Goal: Transaction & Acquisition: Complete application form

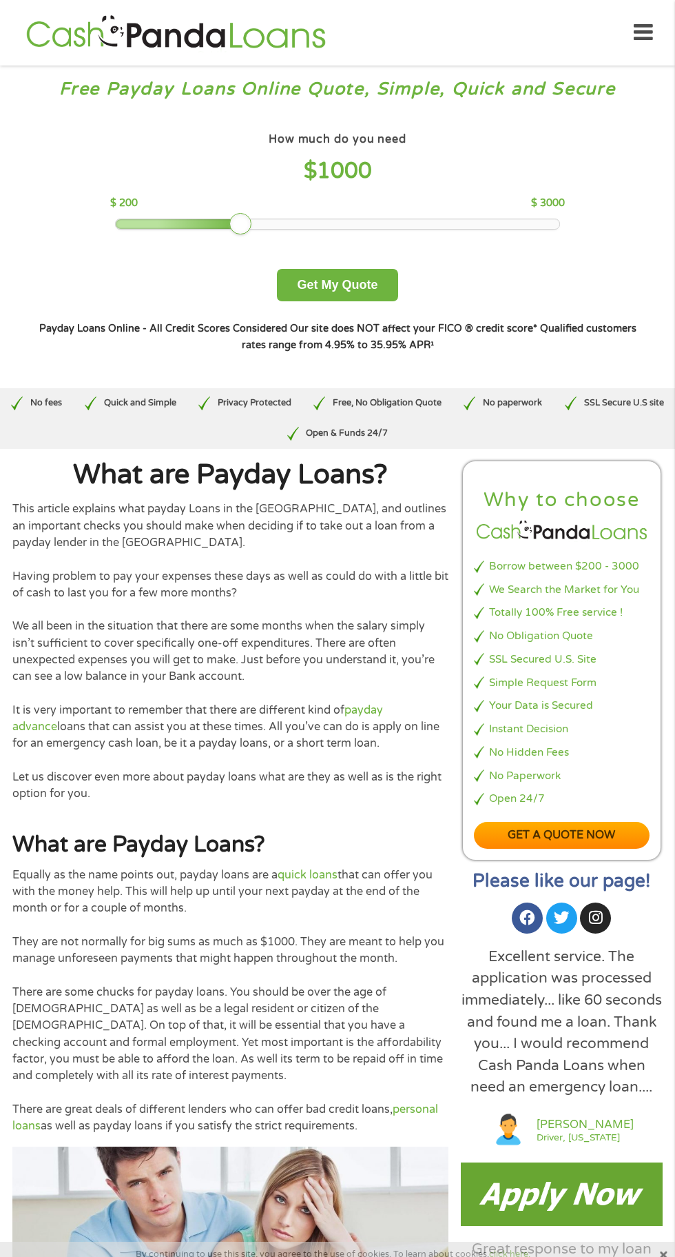
click at [170, 622] on p "We all been in the situation that there are some months when the salary simply …" at bounding box center [230, 651] width 436 height 67
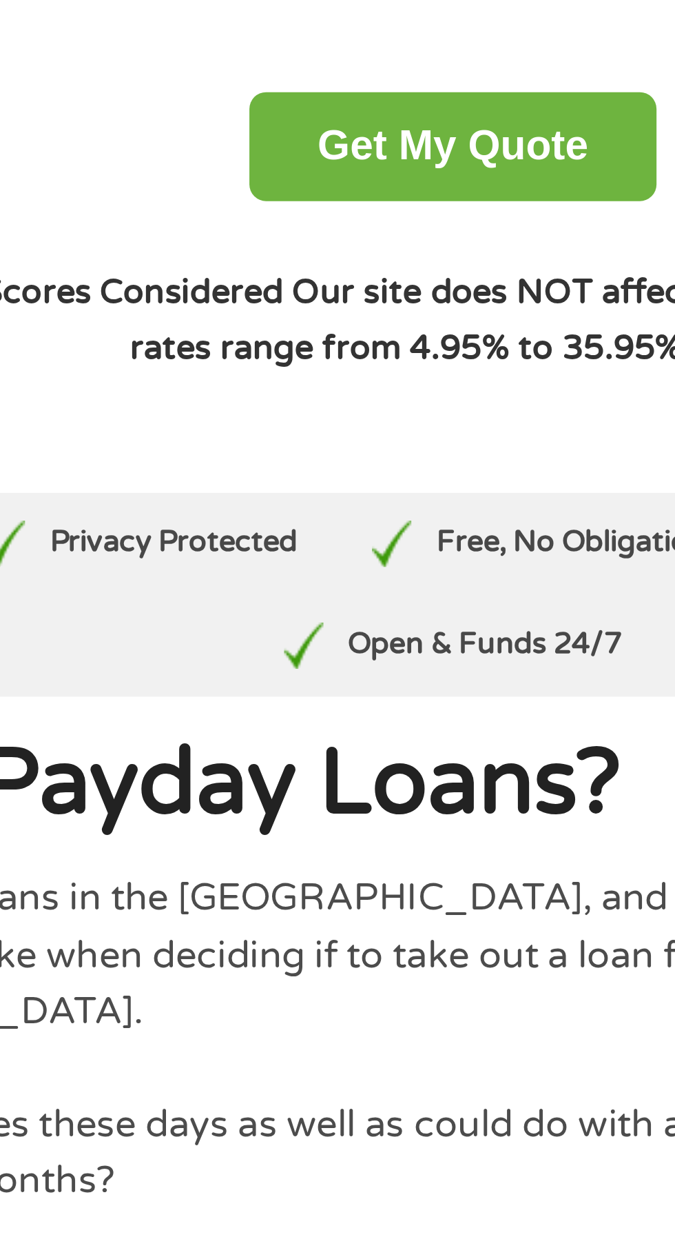
click at [353, 426] on div "Open & Funds 24/7" at bounding box center [337, 433] width 123 height 30
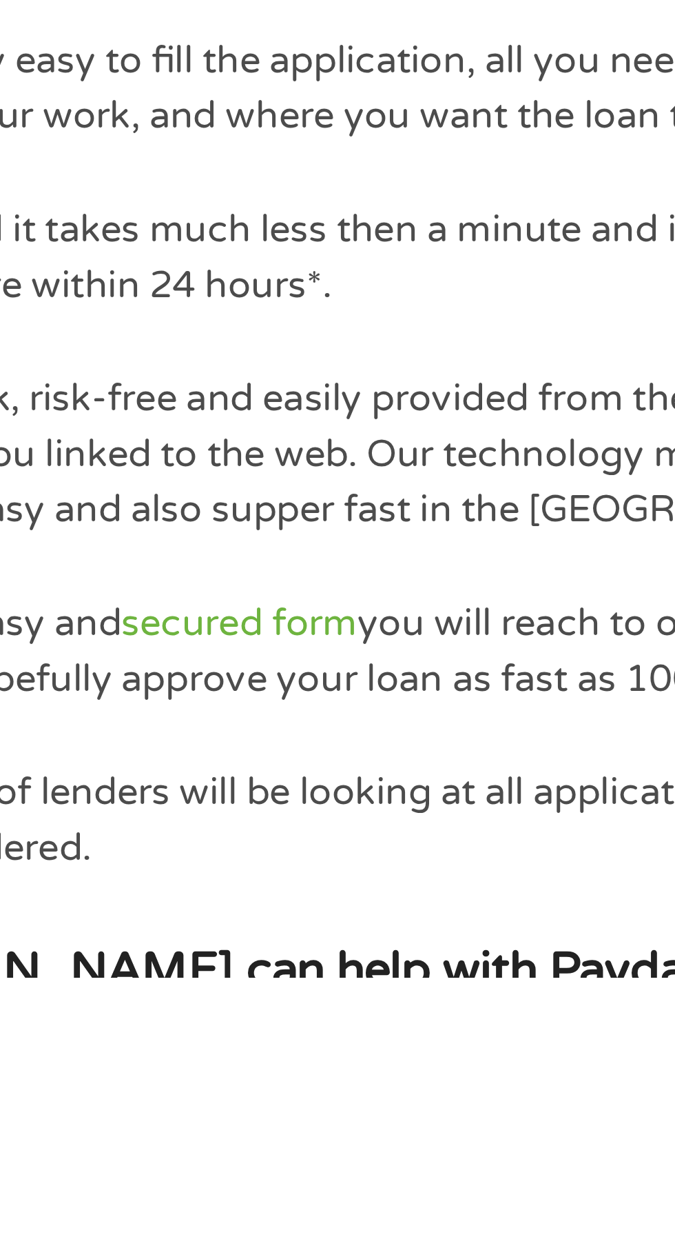
scroll to position [2118, 0]
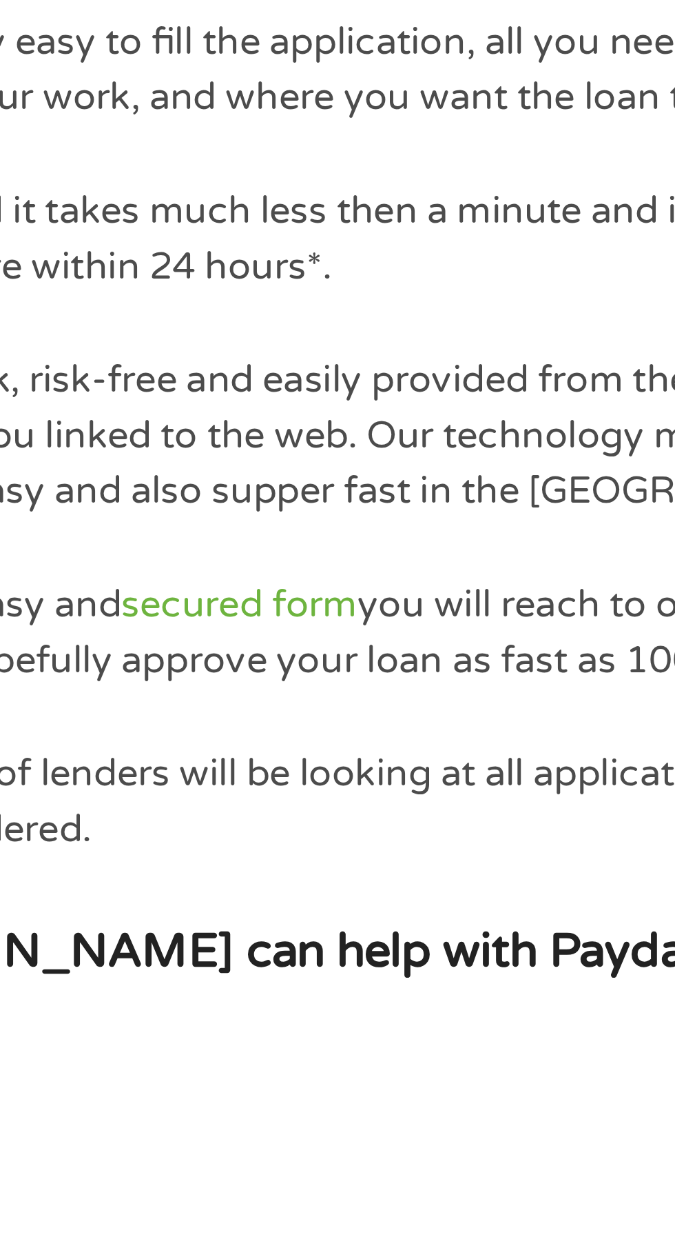
click at [233, 1256] on link "[DOMAIN_NAME]" at bounding box center [225, 1271] width 99 height 14
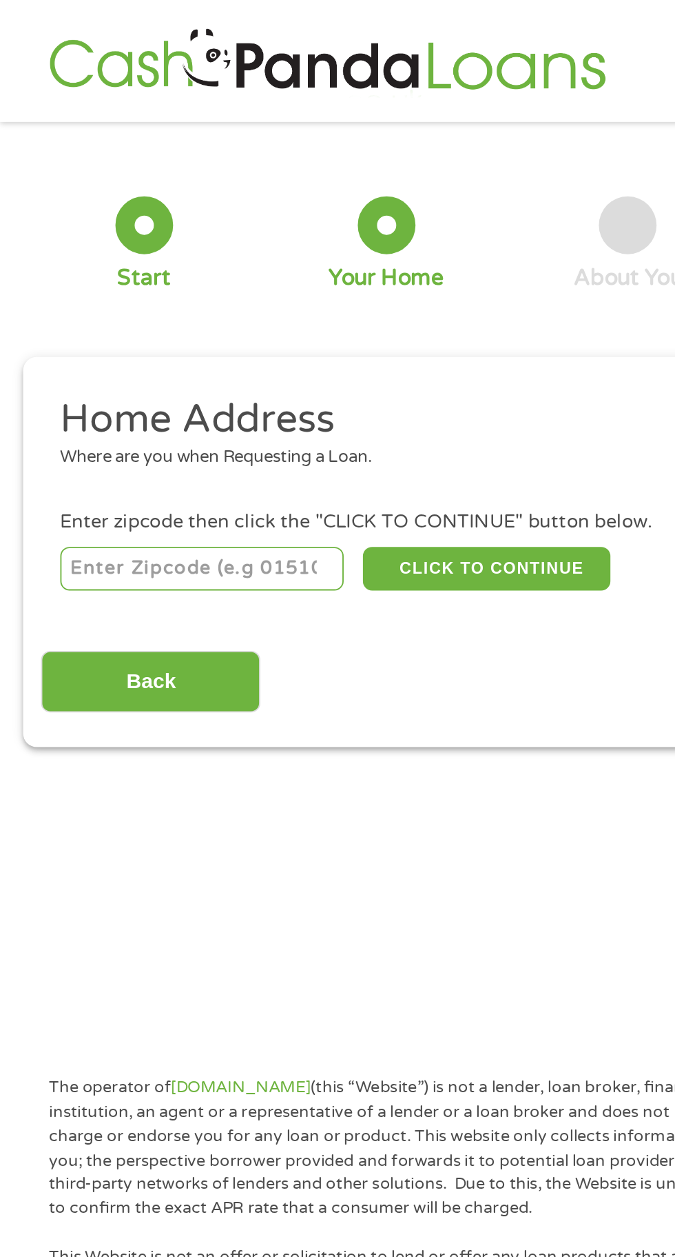
click at [158, 237] on h2 "Home Address" at bounding box center [332, 226] width 601 height 28
click at [80, 130] on div at bounding box center [77, 120] width 31 height 31
click at [100, 132] on div "1 Start" at bounding box center [77, 131] width 130 height 52
click at [116, 223] on h2 "Home Address" at bounding box center [332, 226] width 601 height 28
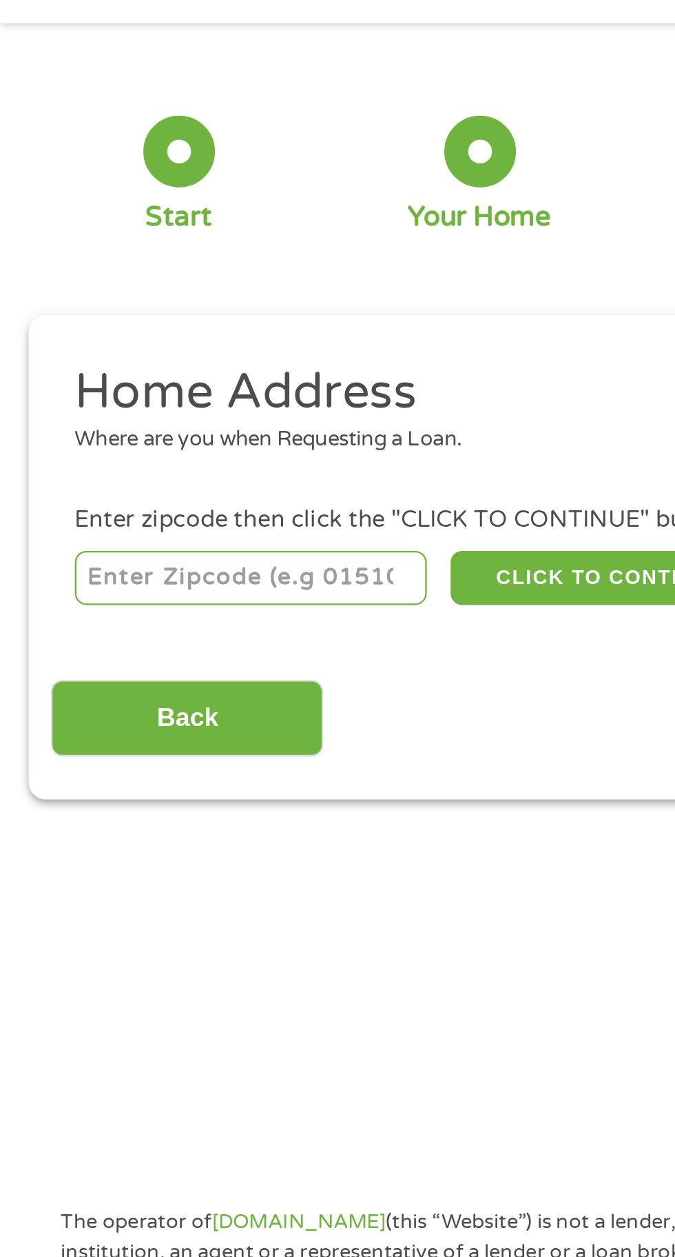
scroll to position [6, 0]
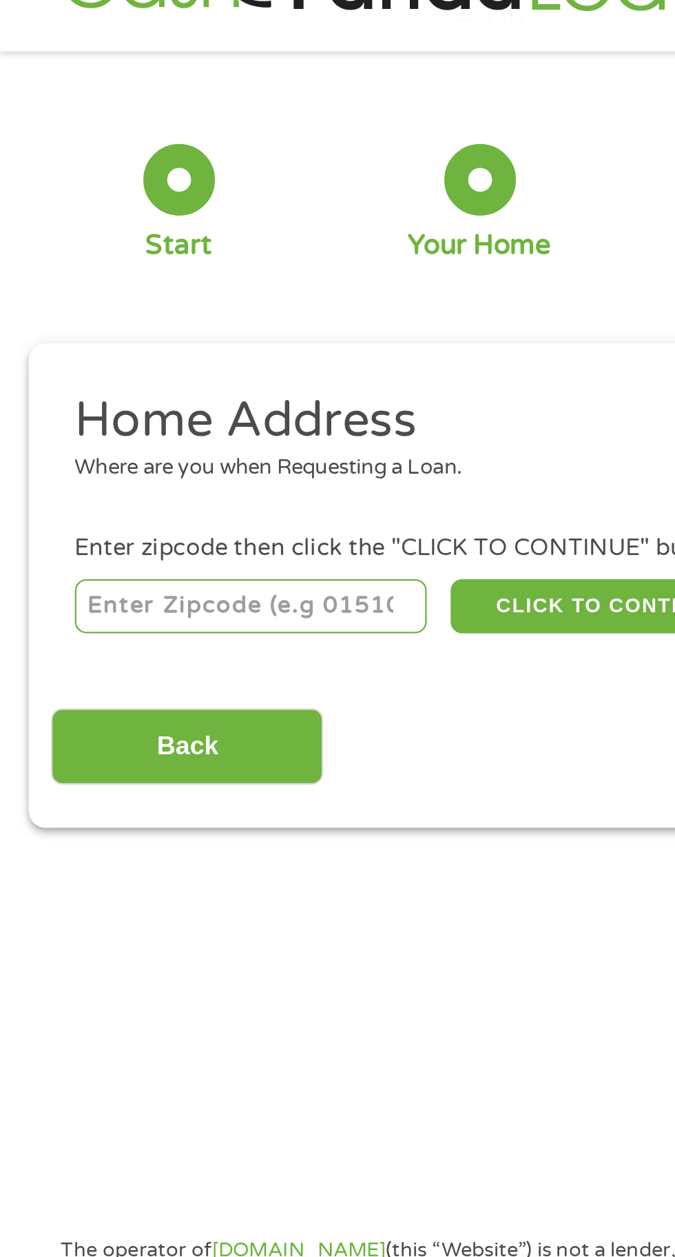
click at [162, 212] on h2 "Home Address" at bounding box center [332, 220] width 601 height 28
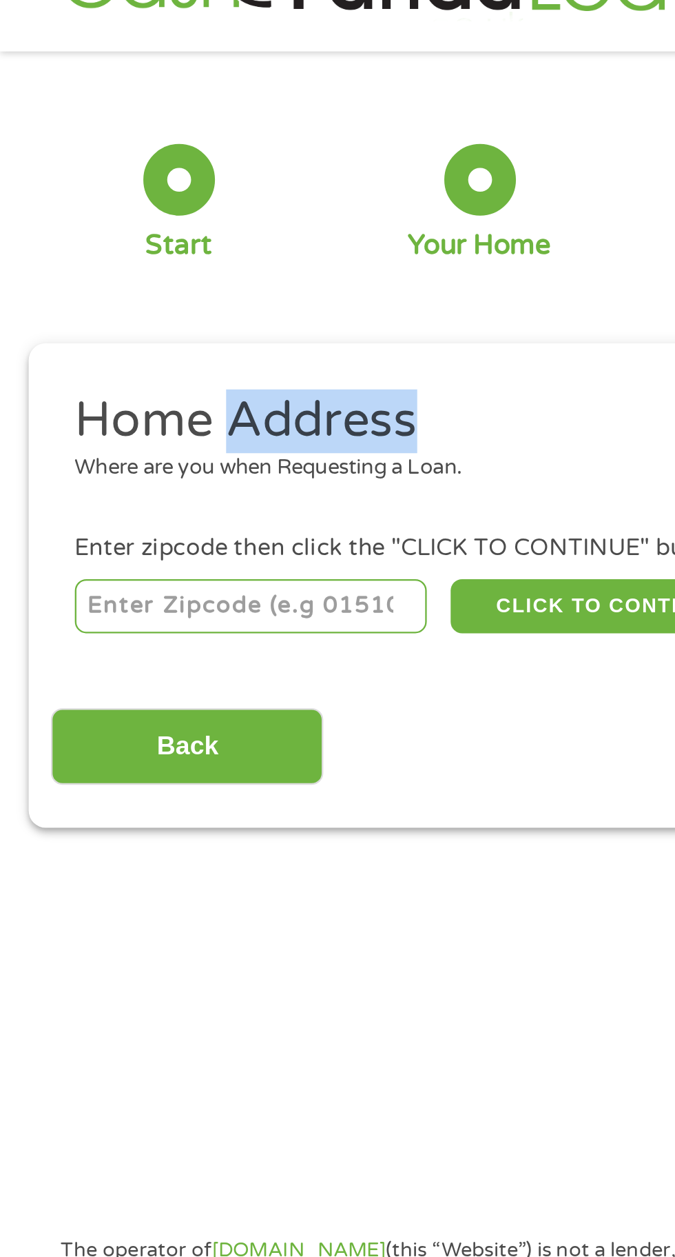
click at [139, 294] on input "number" at bounding box center [108, 299] width 153 height 23
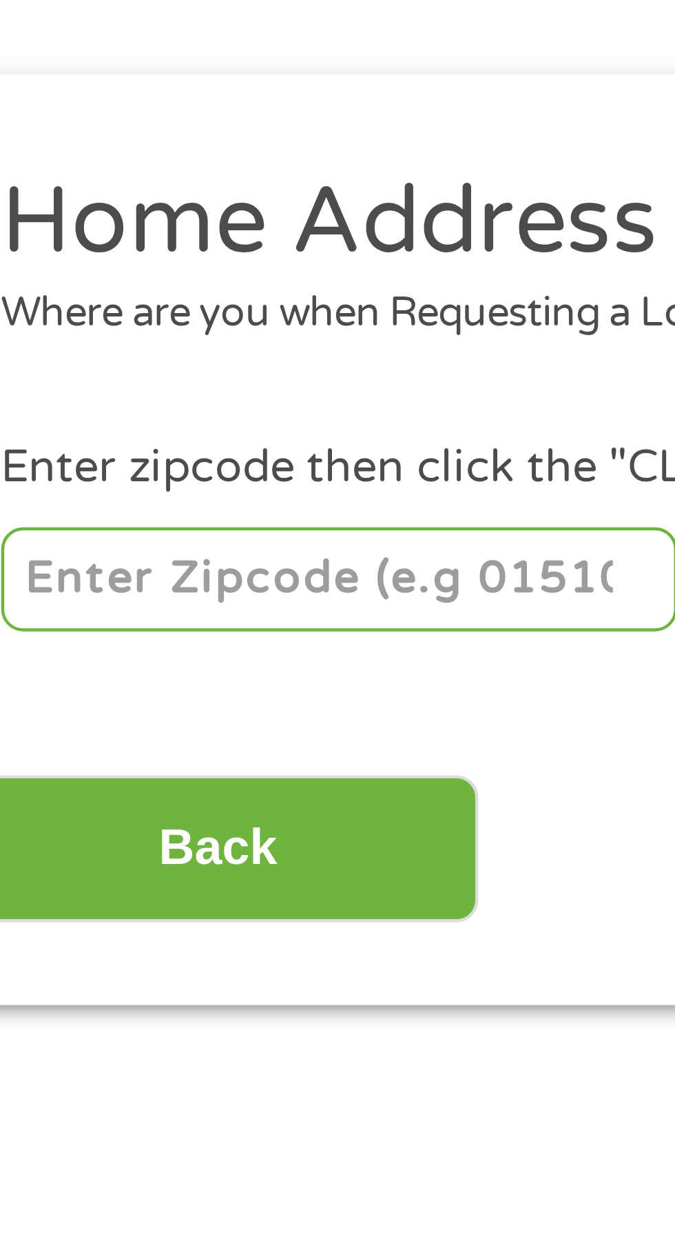
type input "74106"
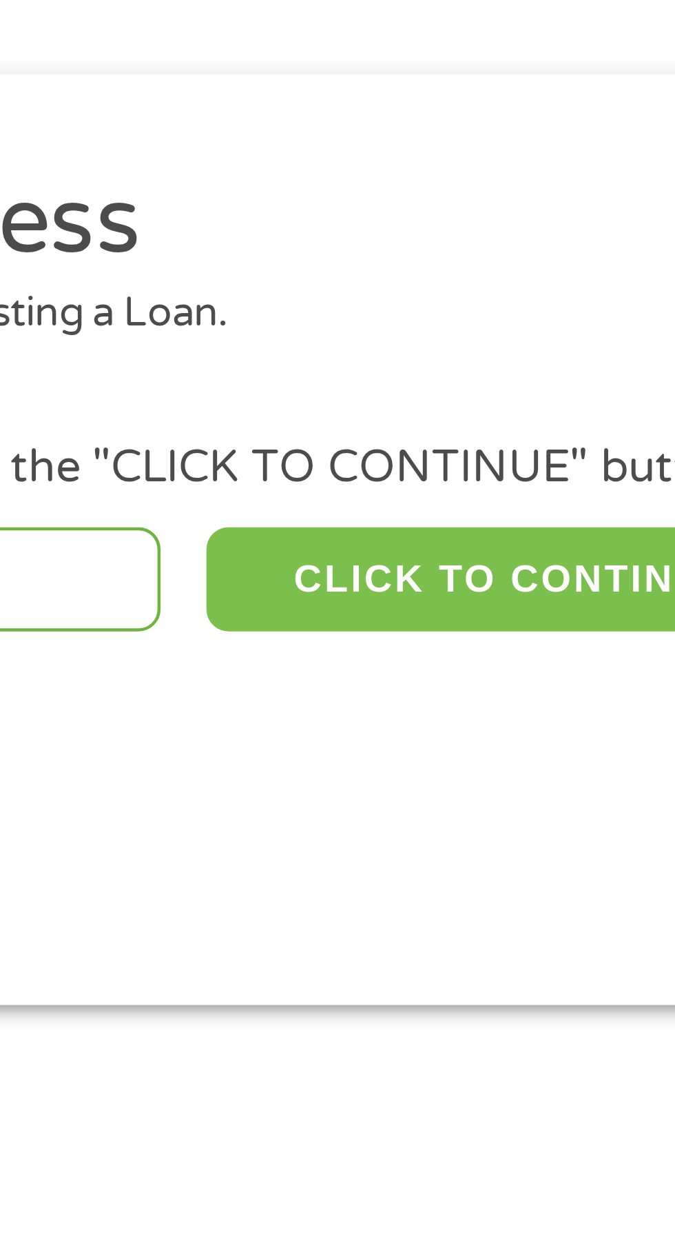
click at [250, 303] on button "CLICK TO CONTINUE" at bounding box center [261, 299] width 133 height 23
type input "74106"
type input "Tulsa"
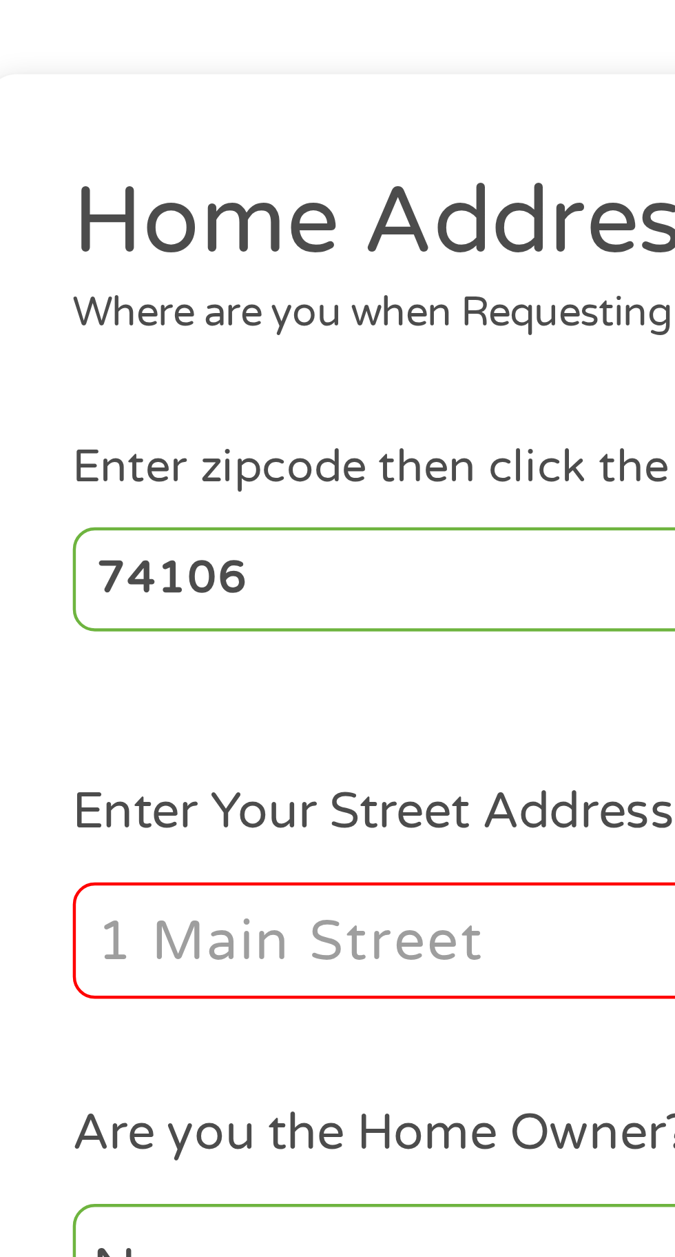
click at [105, 381] on input "Enter Your Street Address *" at bounding box center [180, 381] width 296 height 26
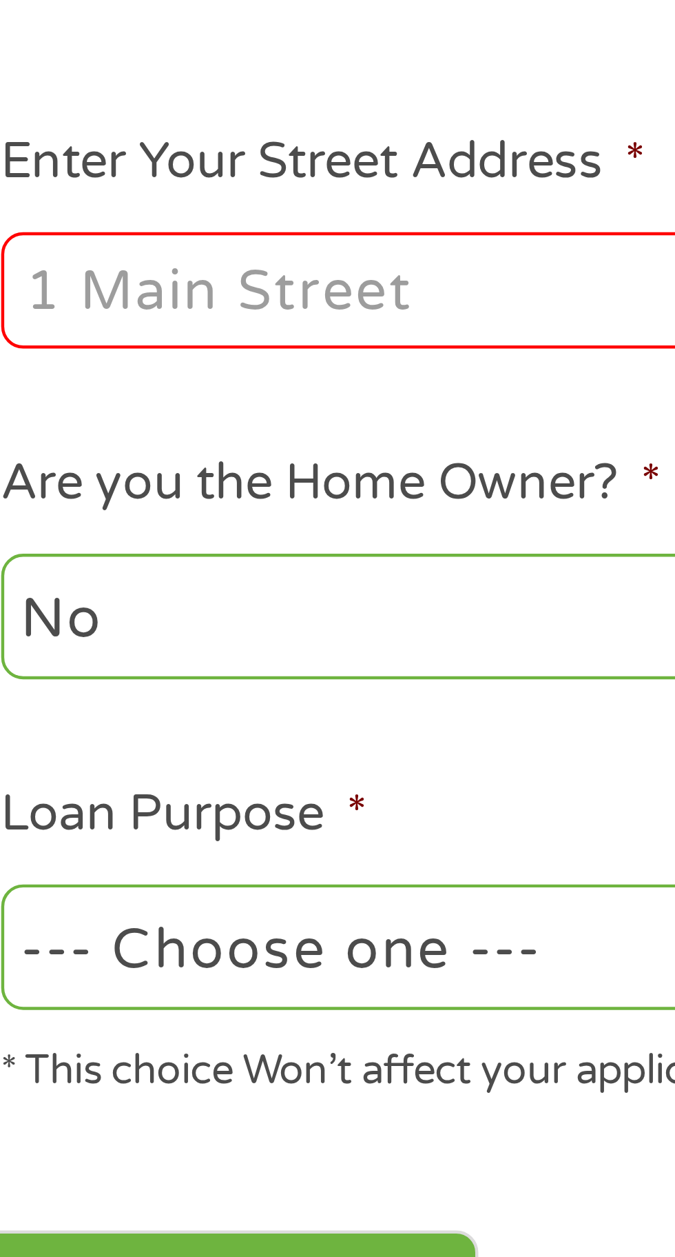
type input "627 E Newton Pl 77 #7"
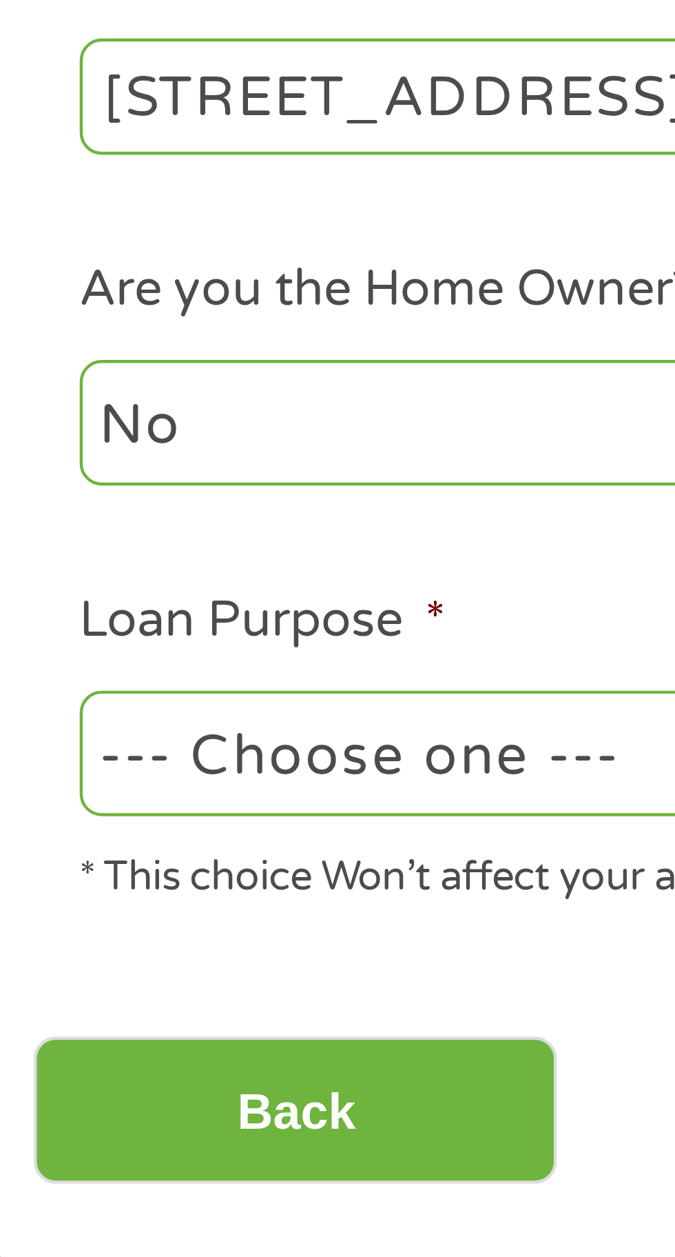
click at [99, 528] on select "--- Choose one --- Pay Bills Debt Consolidation Home Improvement Major Purchase…" at bounding box center [180, 529] width 296 height 28
select select "paybills"
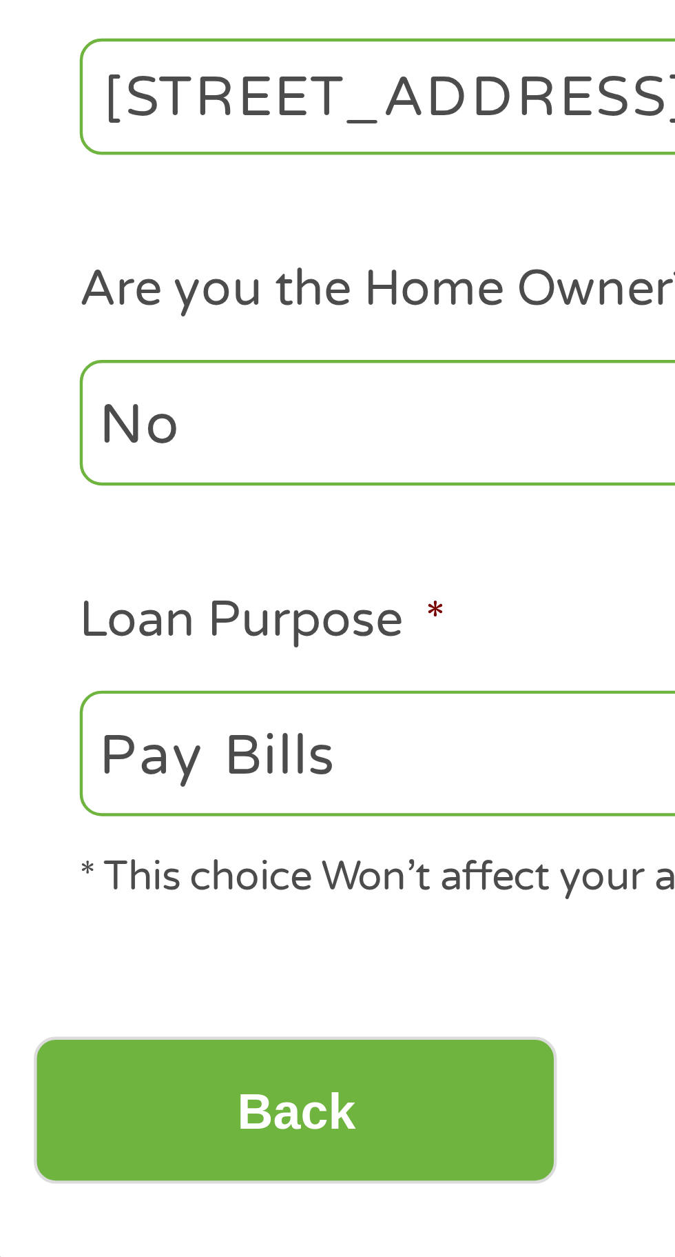
click at [32, 516] on select "--- Choose one --- Pay Bills Debt Consolidation Home Improvement Major Purchase…" at bounding box center [180, 529] width 296 height 28
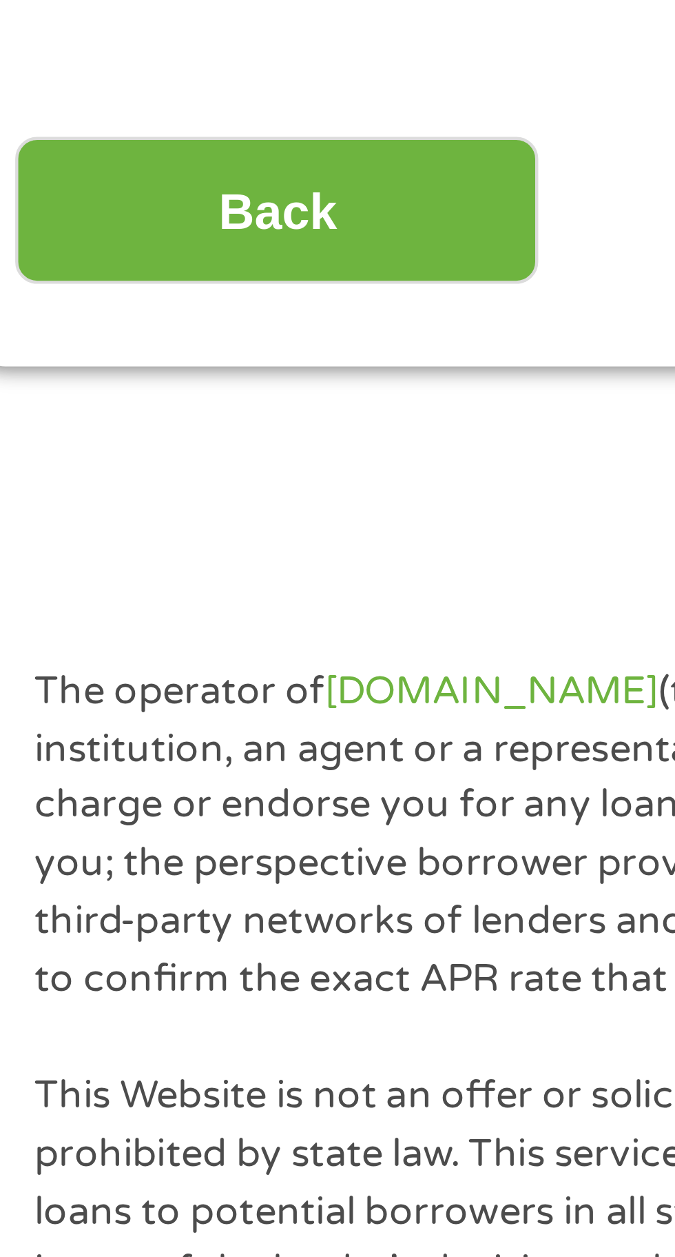
scroll to position [128, 0]
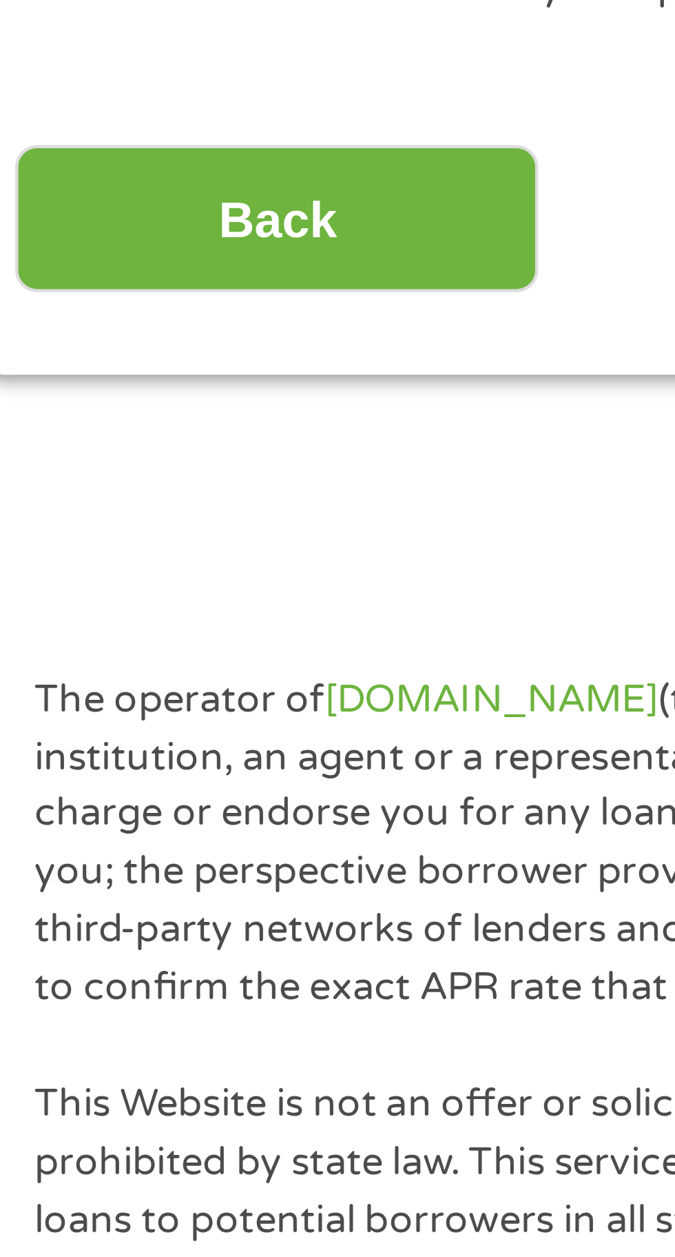
click at [90, 485] on input "Back" at bounding box center [81, 487] width 118 height 34
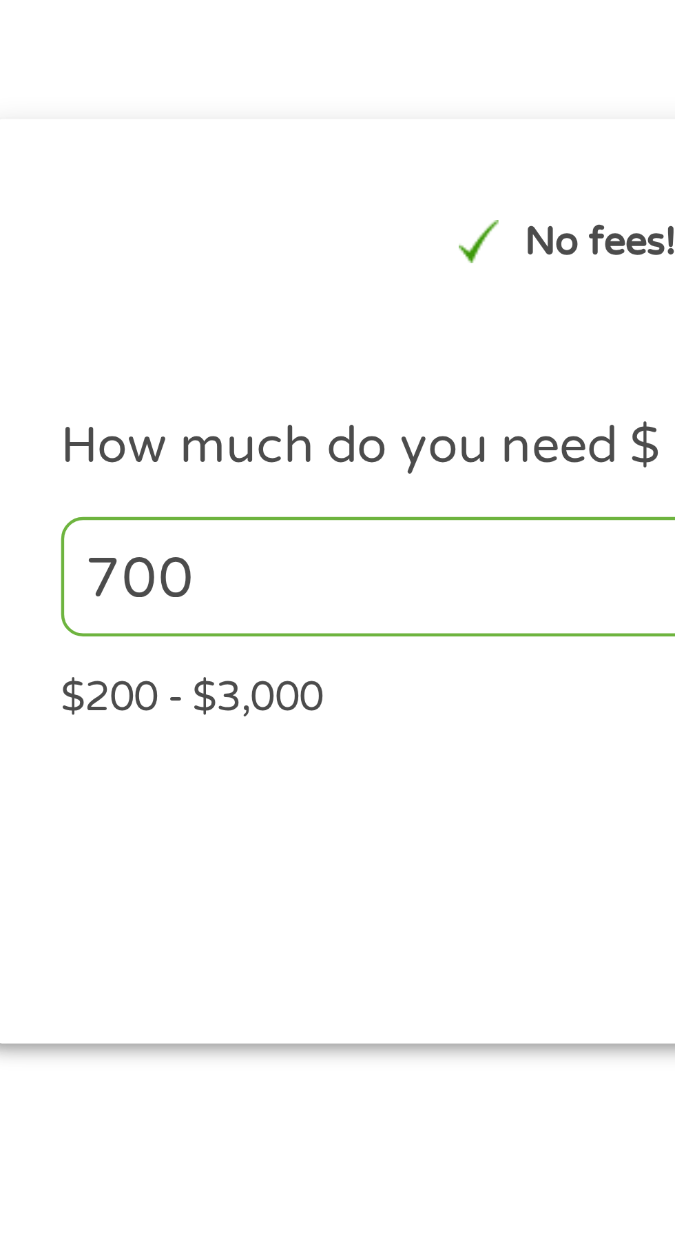
scroll to position [6, 0]
click at [41, 313] on div "$200 - $3,000" at bounding box center [337, 313] width 611 height 19
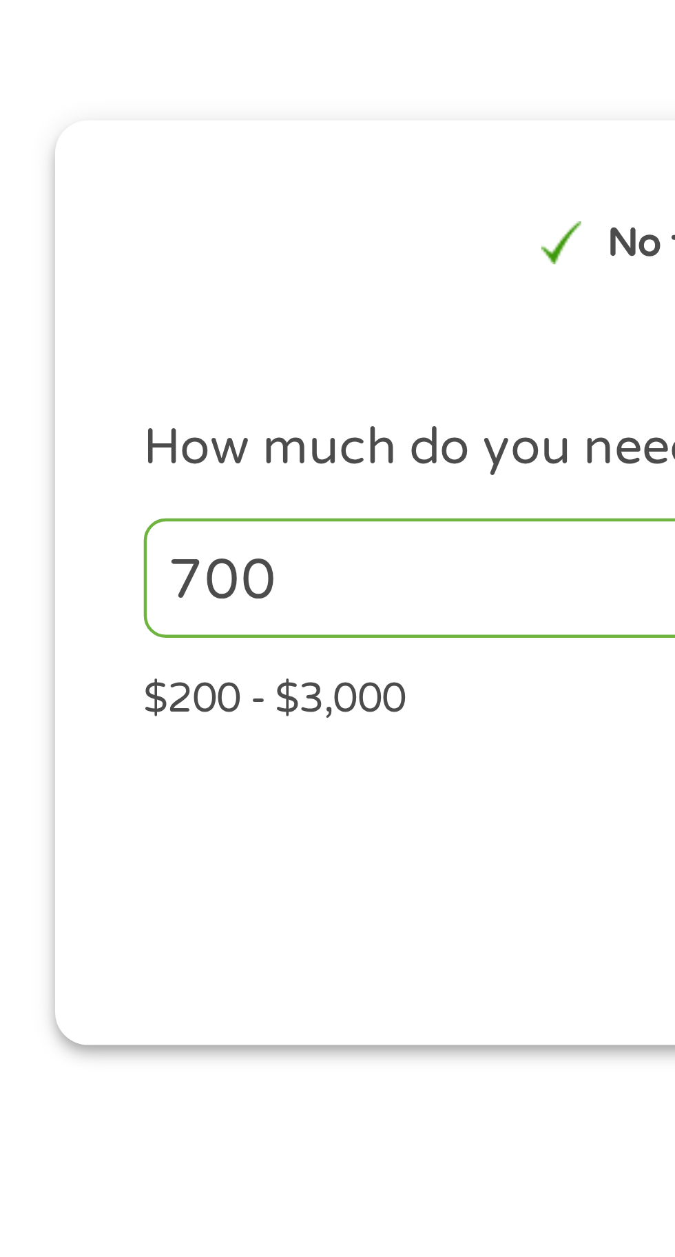
click at [41, 318] on div "$200 - $3,000" at bounding box center [337, 313] width 611 height 19
click at [39, 287] on input "700" at bounding box center [182, 288] width 301 height 26
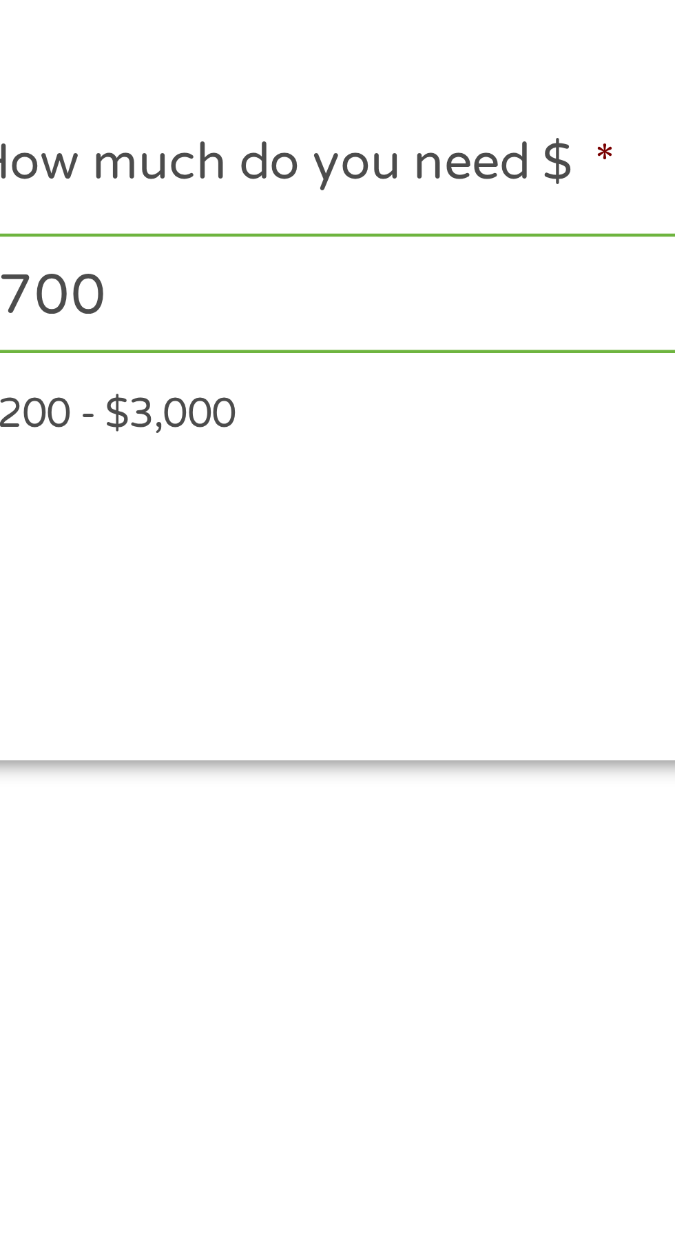
click at [62, 289] on input "700" at bounding box center [182, 288] width 301 height 26
type input "7"
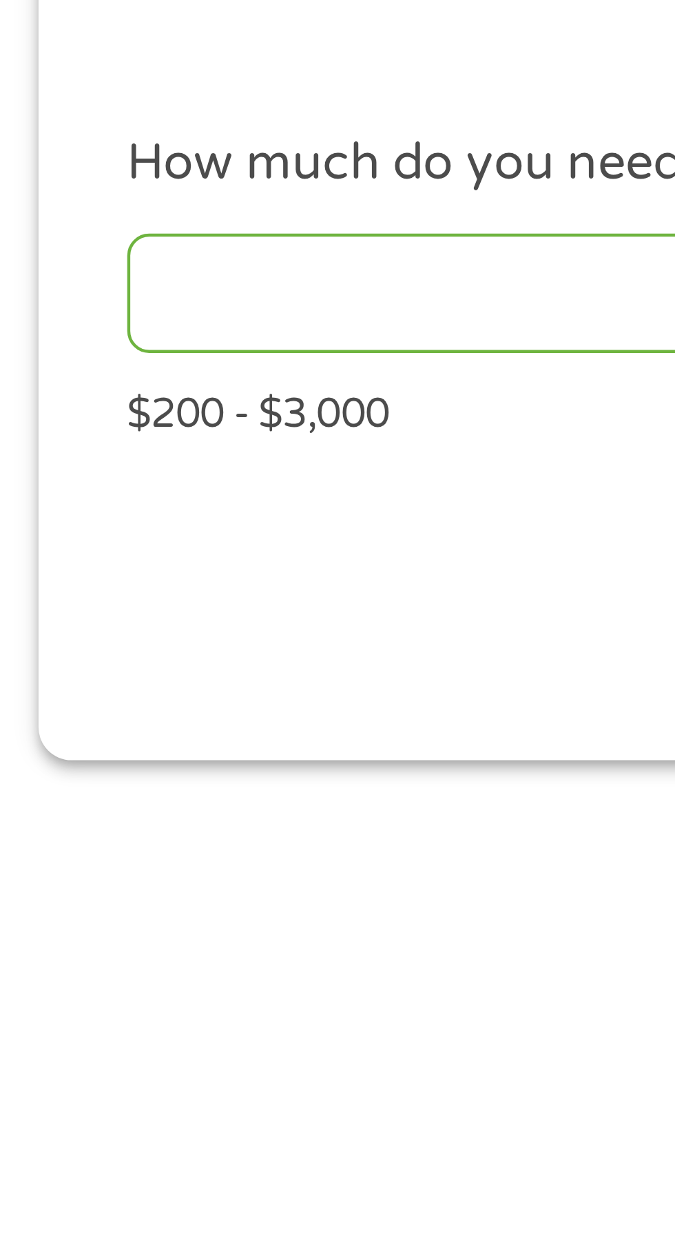
click at [42, 321] on div "$200 - $3,000" at bounding box center [337, 313] width 611 height 19
click at [39, 299] on input "How much do you need $ *" at bounding box center [182, 288] width 301 height 26
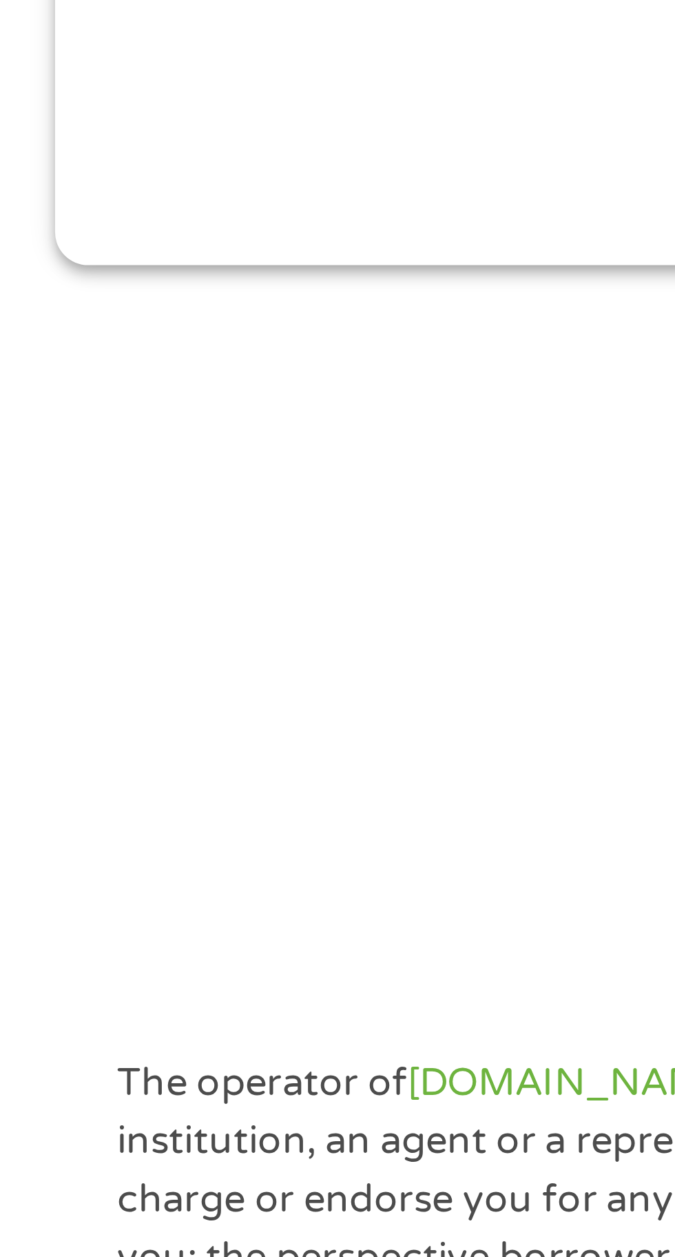
scroll to position [0, 0]
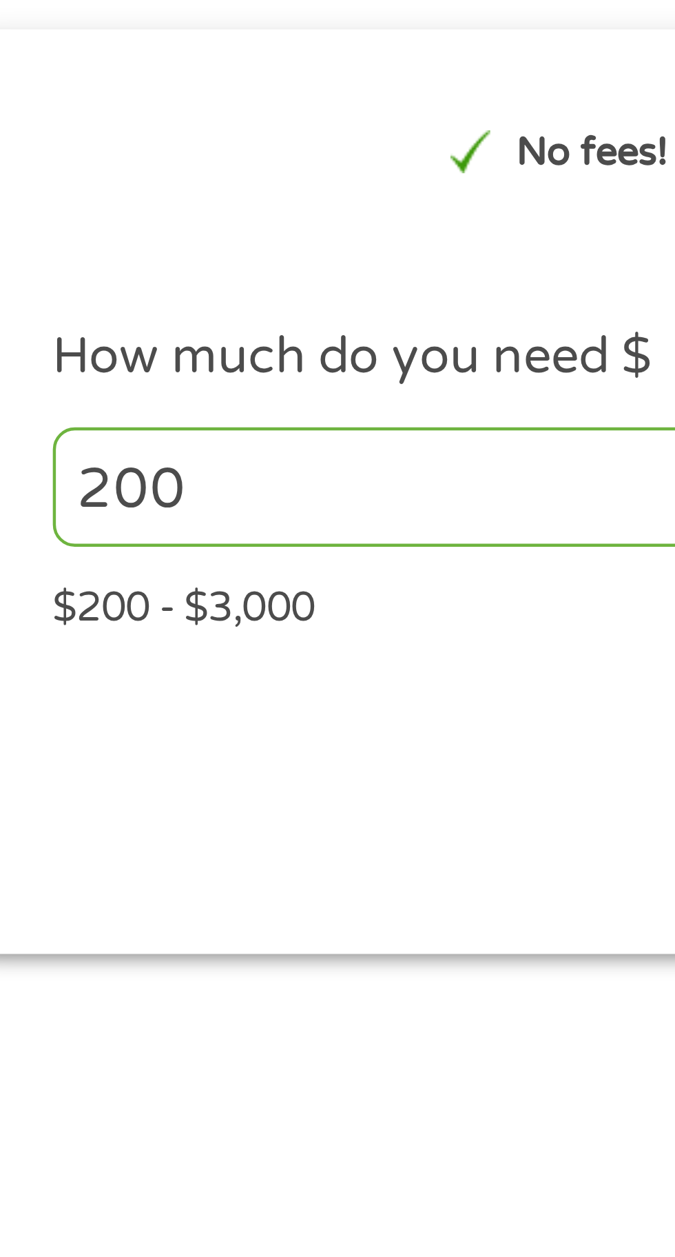
type input "200"
click at [127, 260] on label "How much do you need $ *" at bounding box center [104, 265] width 145 height 14
click at [127, 281] on input "200" at bounding box center [182, 294] width 301 height 26
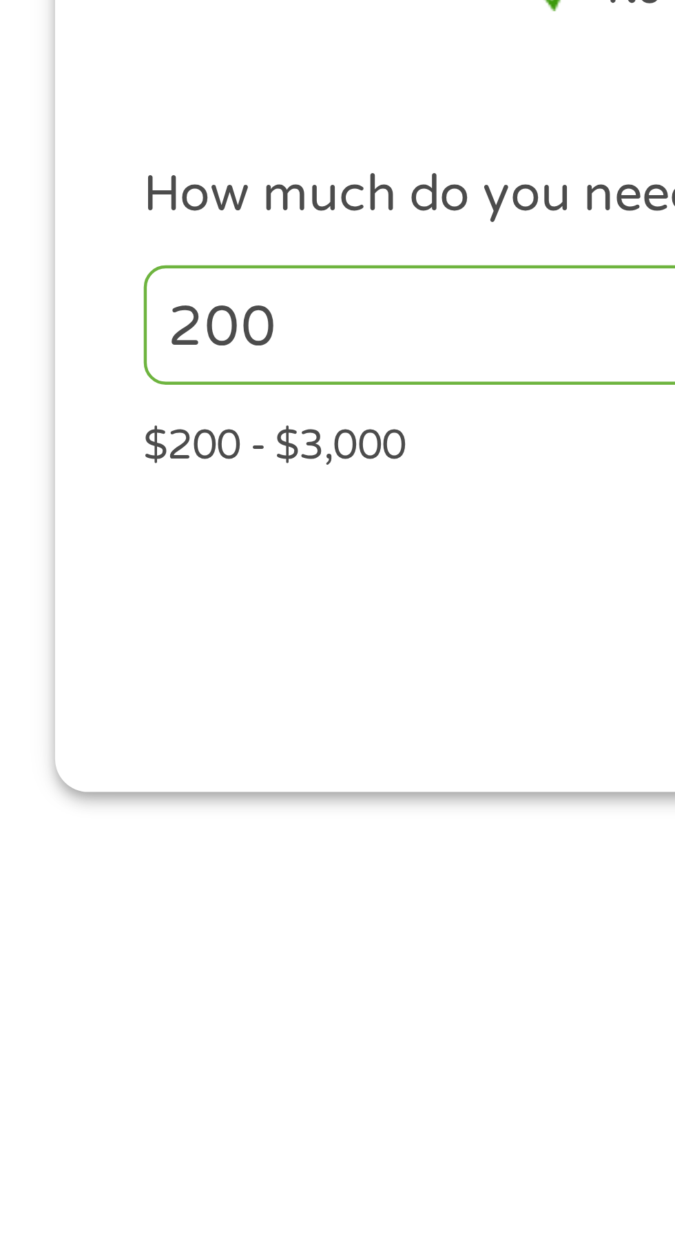
click at [71, 301] on input "200" at bounding box center [182, 294] width 301 height 26
click at [38, 320] on div "$200 - $3,000" at bounding box center [337, 319] width 611 height 19
click at [41, 318] on div "$200 - $3,000" at bounding box center [337, 319] width 611 height 19
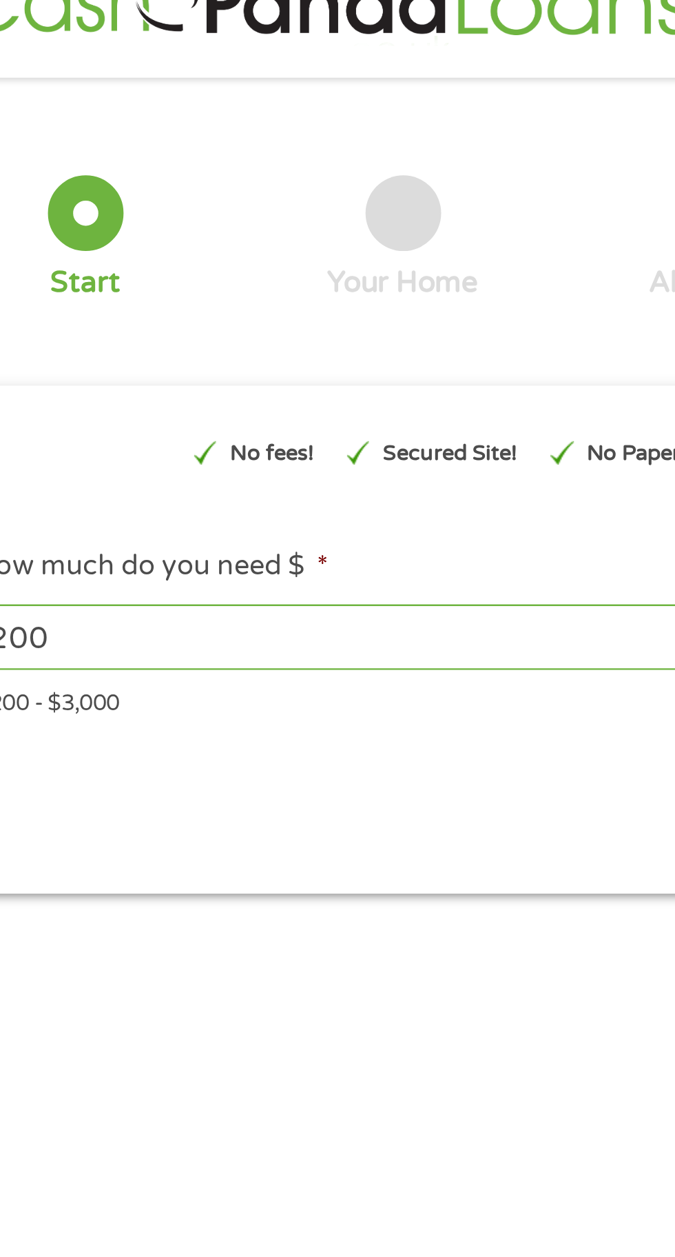
click at [74, 129] on div at bounding box center [77, 120] width 31 height 31
click at [214, 130] on div at bounding box center [207, 120] width 31 height 31
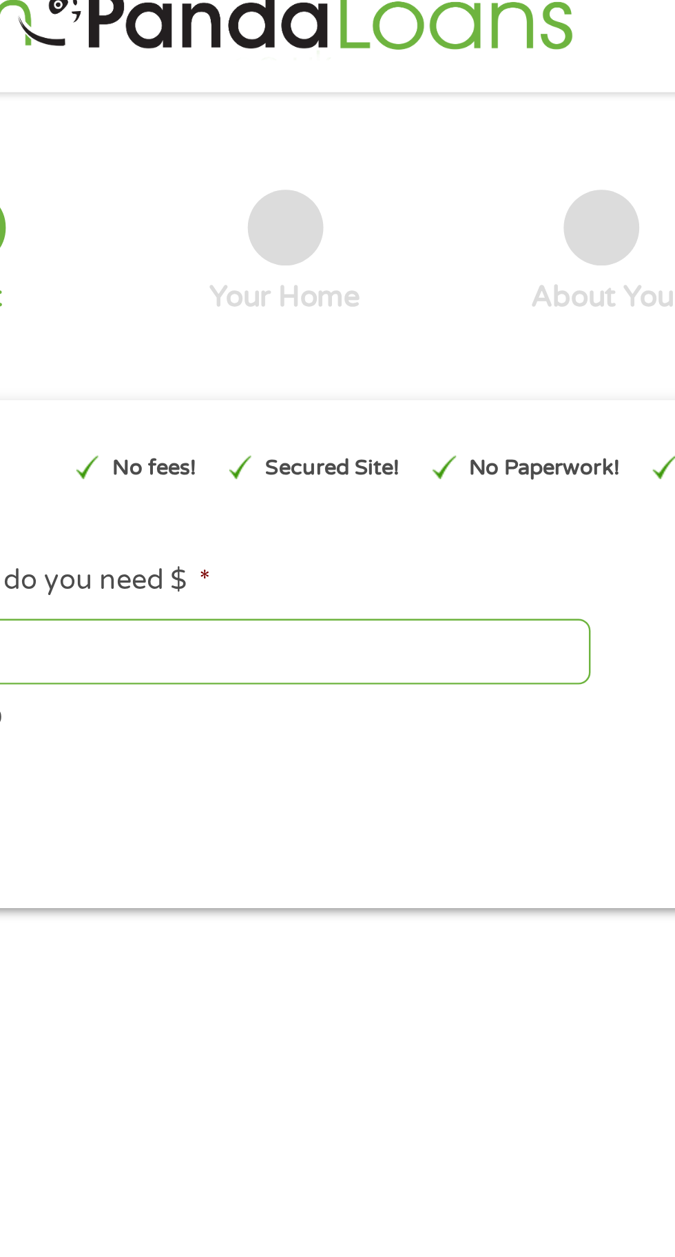
click at [221, 133] on div "Your Home" at bounding box center [207, 131] width 62 height 52
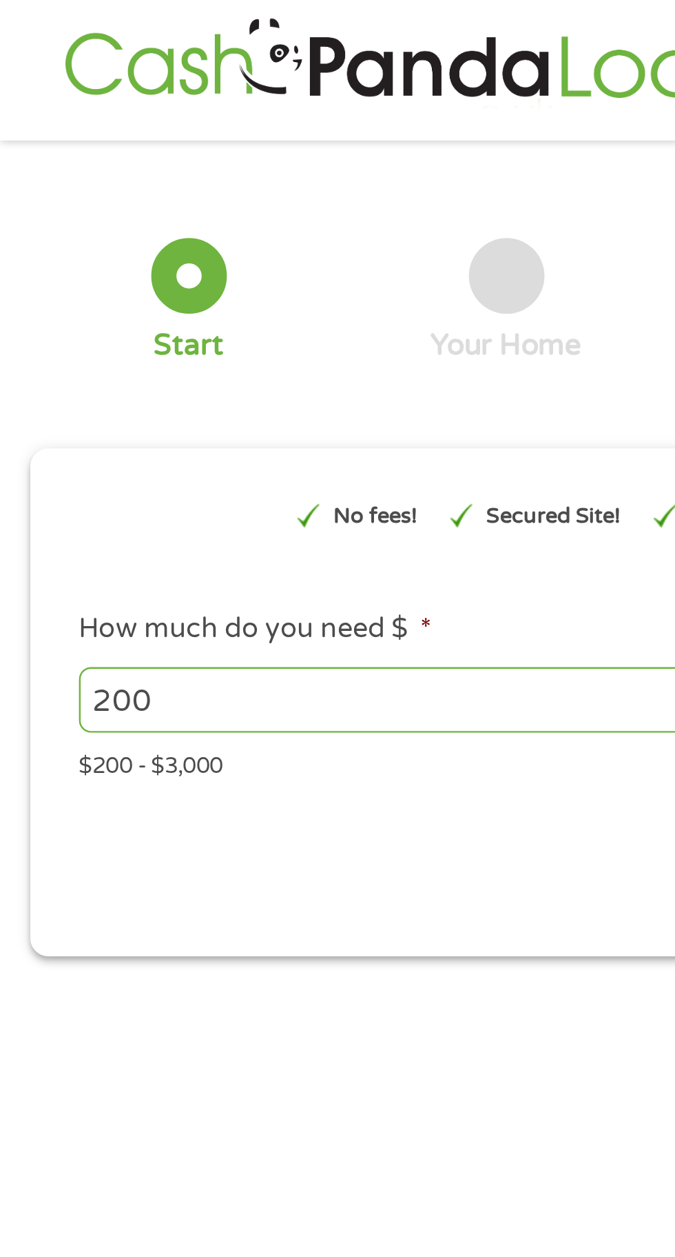
click at [210, 116] on div at bounding box center [207, 120] width 31 height 31
click at [76, 130] on div at bounding box center [77, 120] width 31 height 31
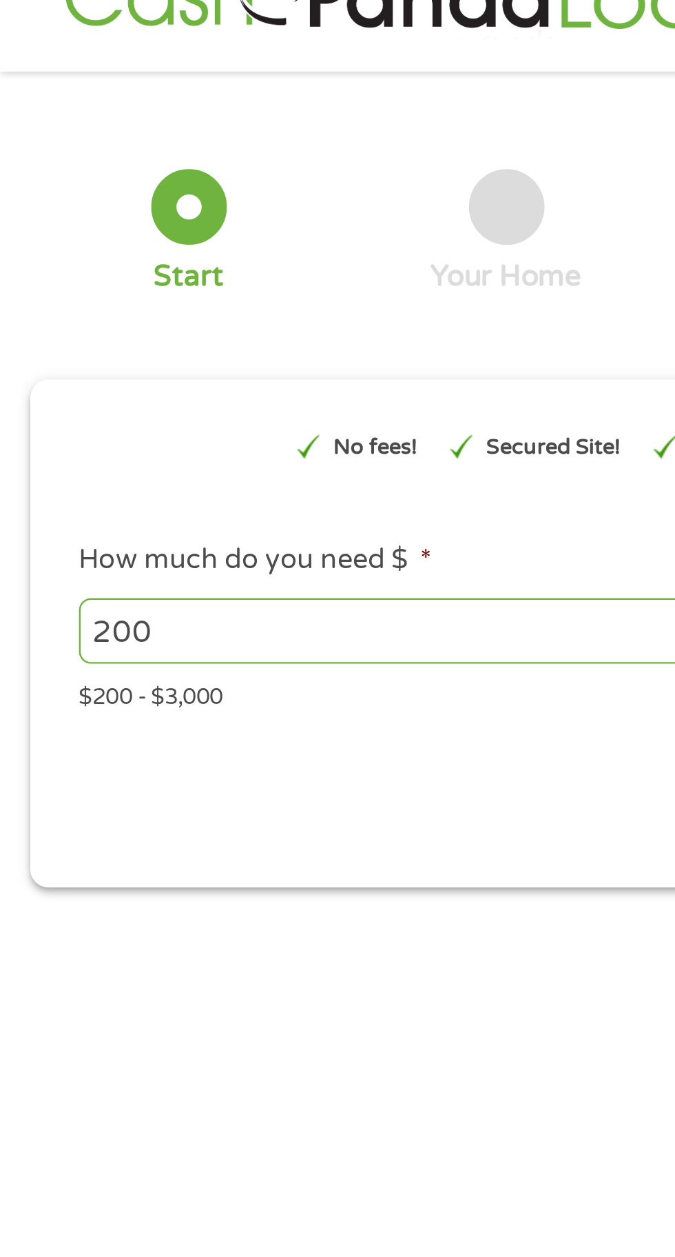
click at [215, 144] on div "Your Home" at bounding box center [207, 149] width 62 height 15
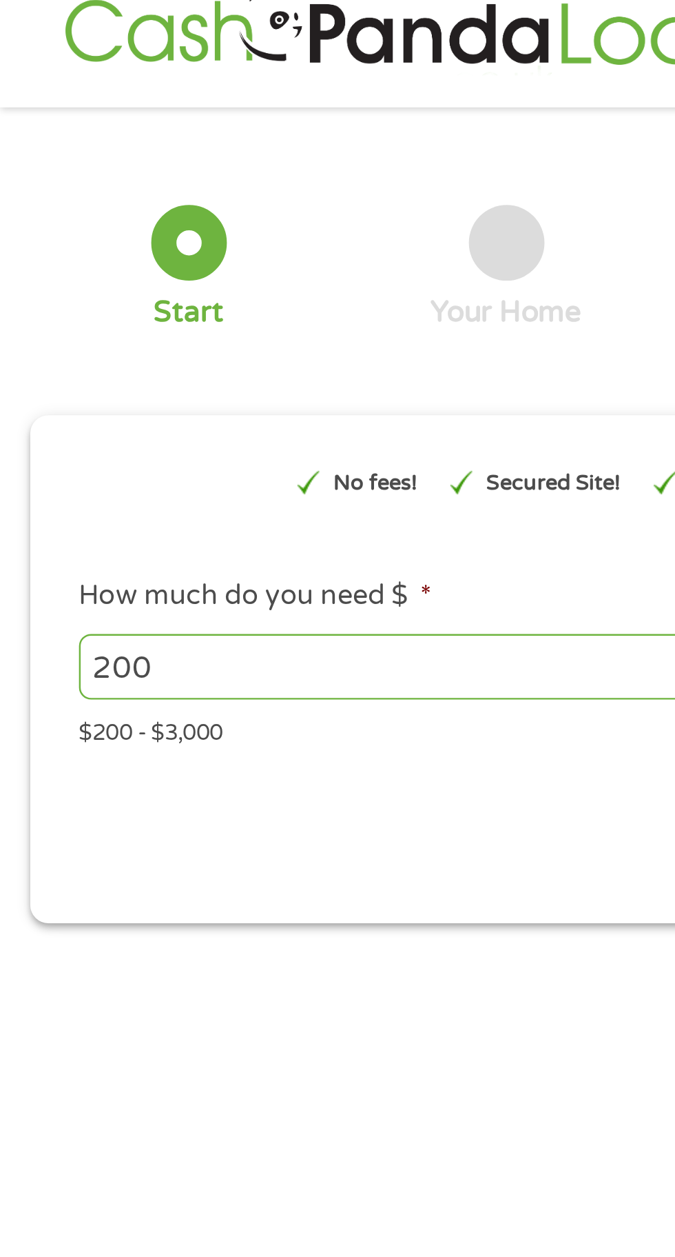
click at [192, 134] on div "Your Home" at bounding box center [207, 131] width 62 height 52
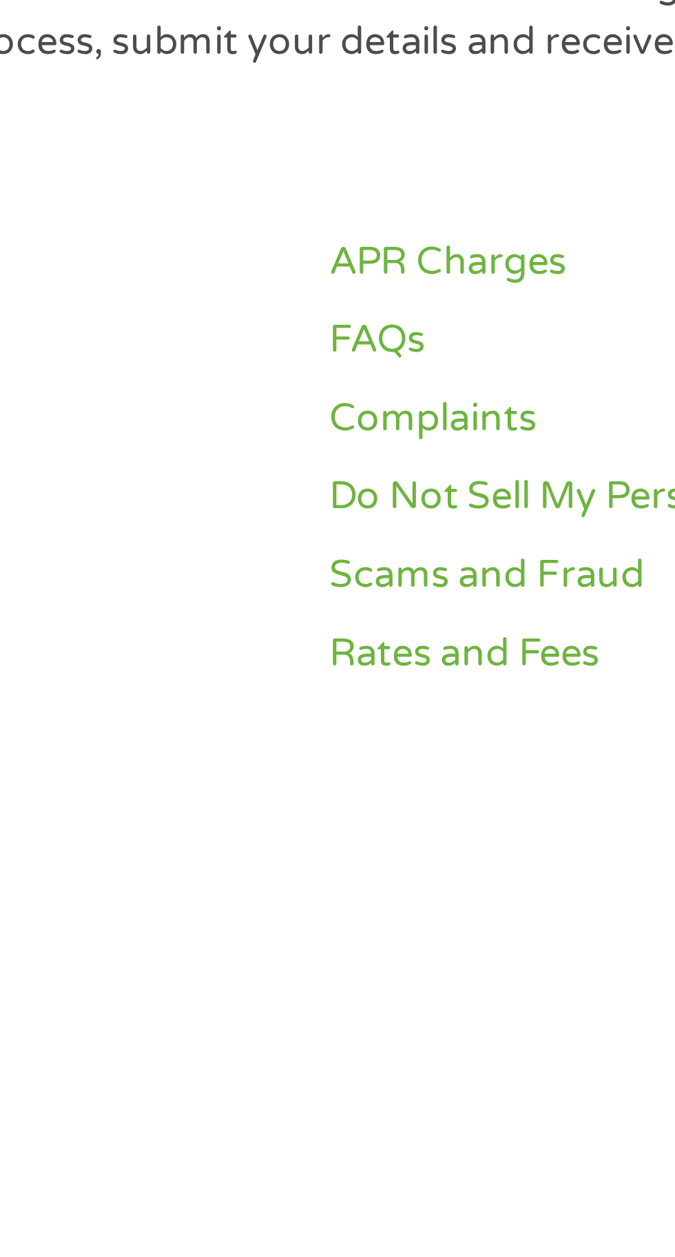
scroll to position [482, 0]
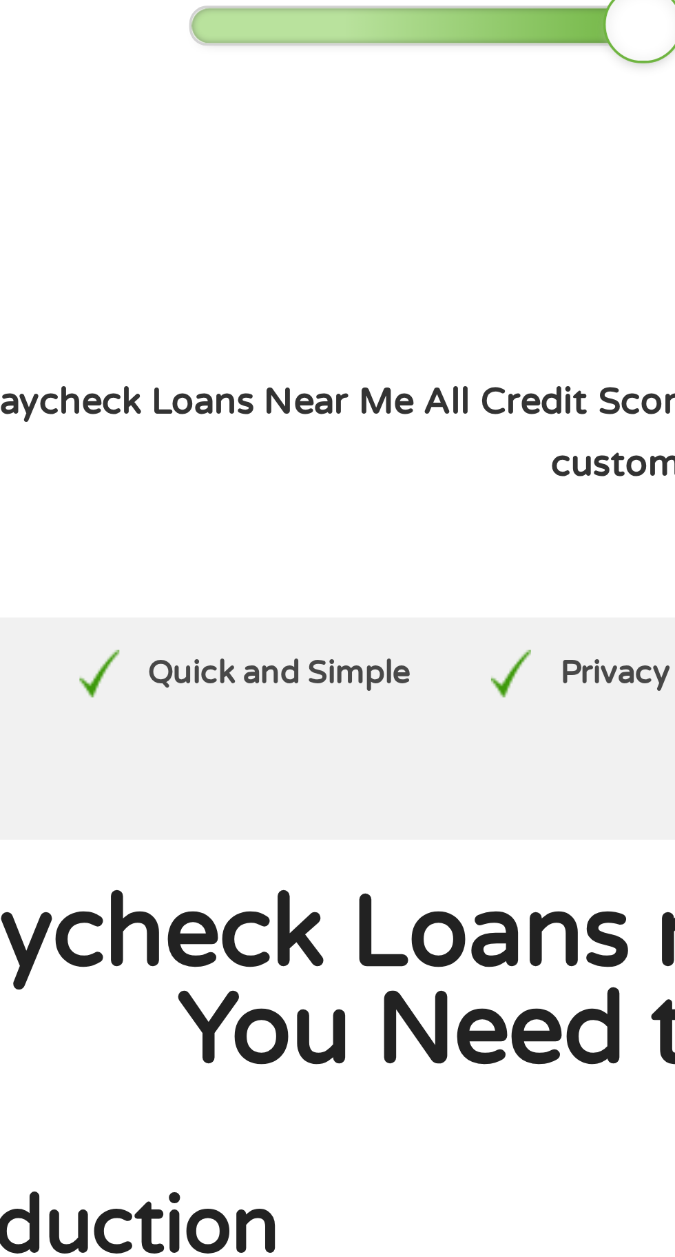
click at [194, 515] on h1 "Paycheck Loans near me, What You Need to Know" at bounding box center [230, 511] width 436 height 54
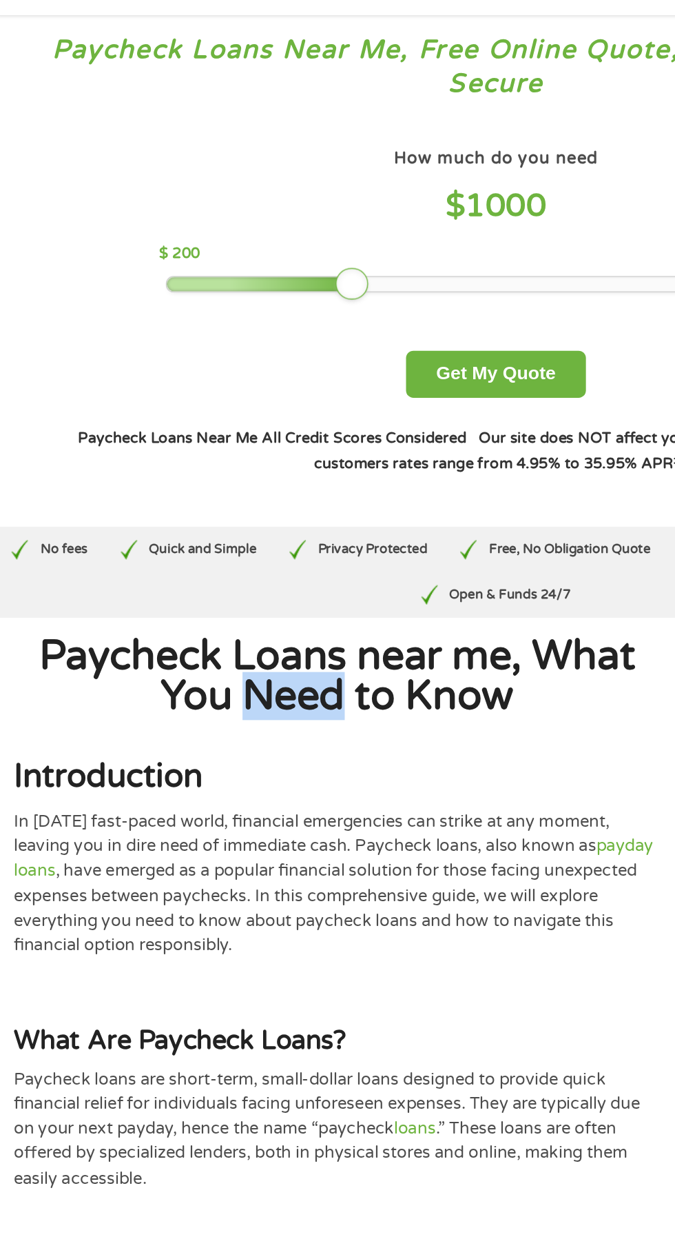
click at [328, 500] on h1 "Paycheck Loans near me, What You Need to Know" at bounding box center [230, 511] width 436 height 54
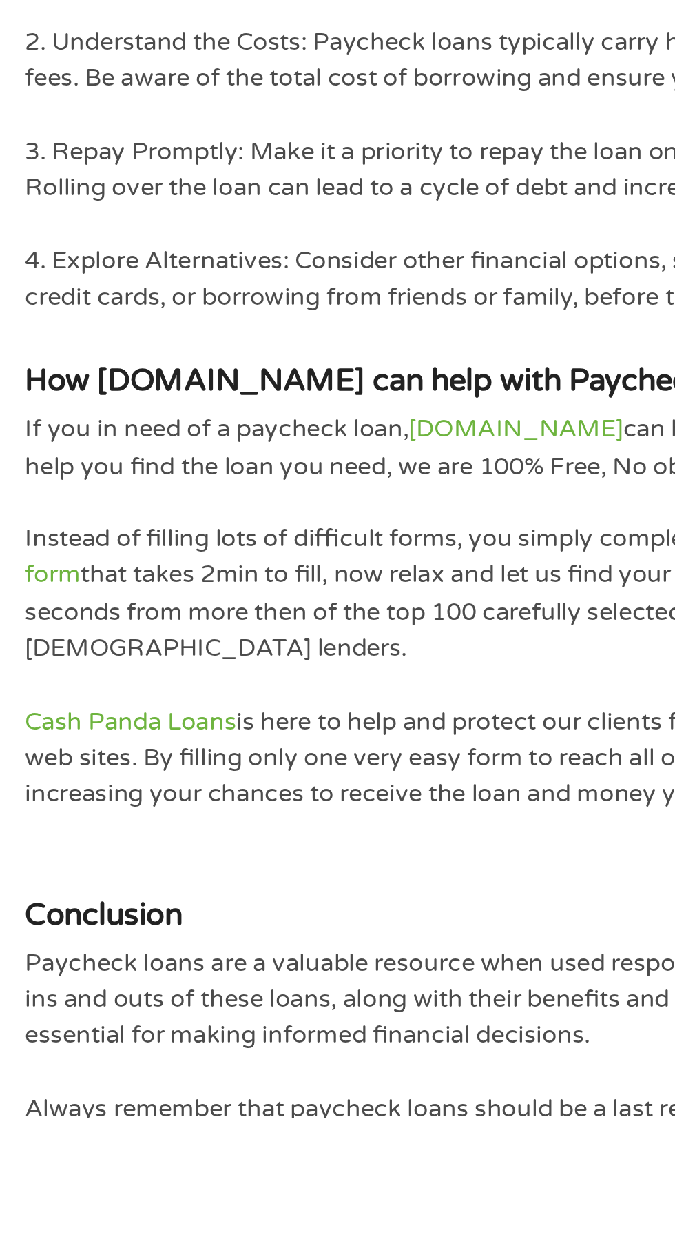
scroll to position [1177, 0]
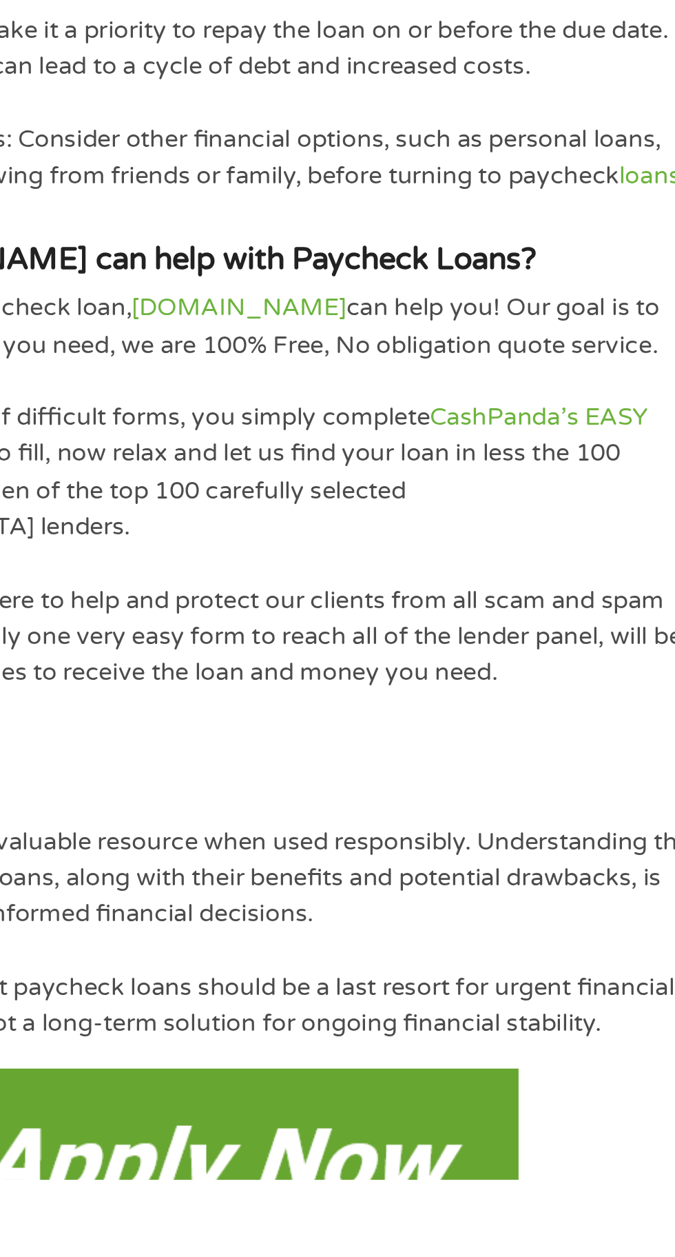
scroll to position [1360, 0]
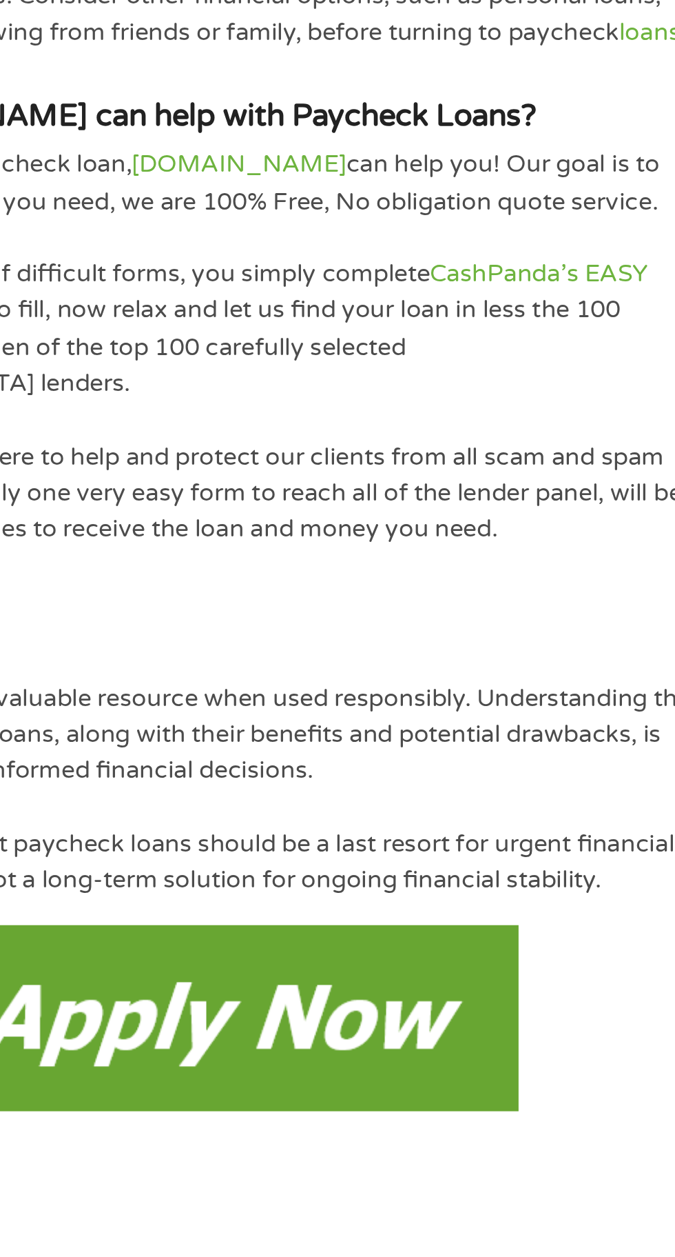
click at [298, 1129] on img at bounding box center [230, 1146] width 272 height 85
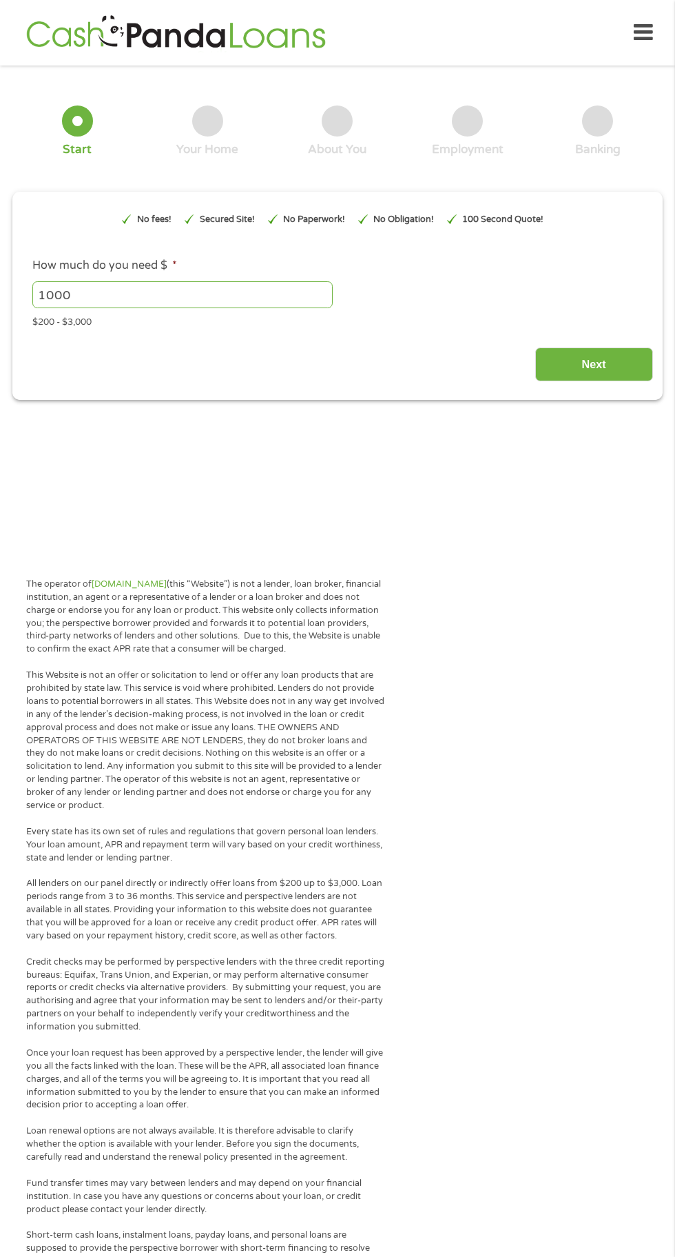
type input "CjwKCAjwlOrFBhBaEiwAw4bYDTBHfy2C0ru397Z-CYvNA9eJ9JTxJNxjfh5aXvbhvHJxALPye9-Sexo…"
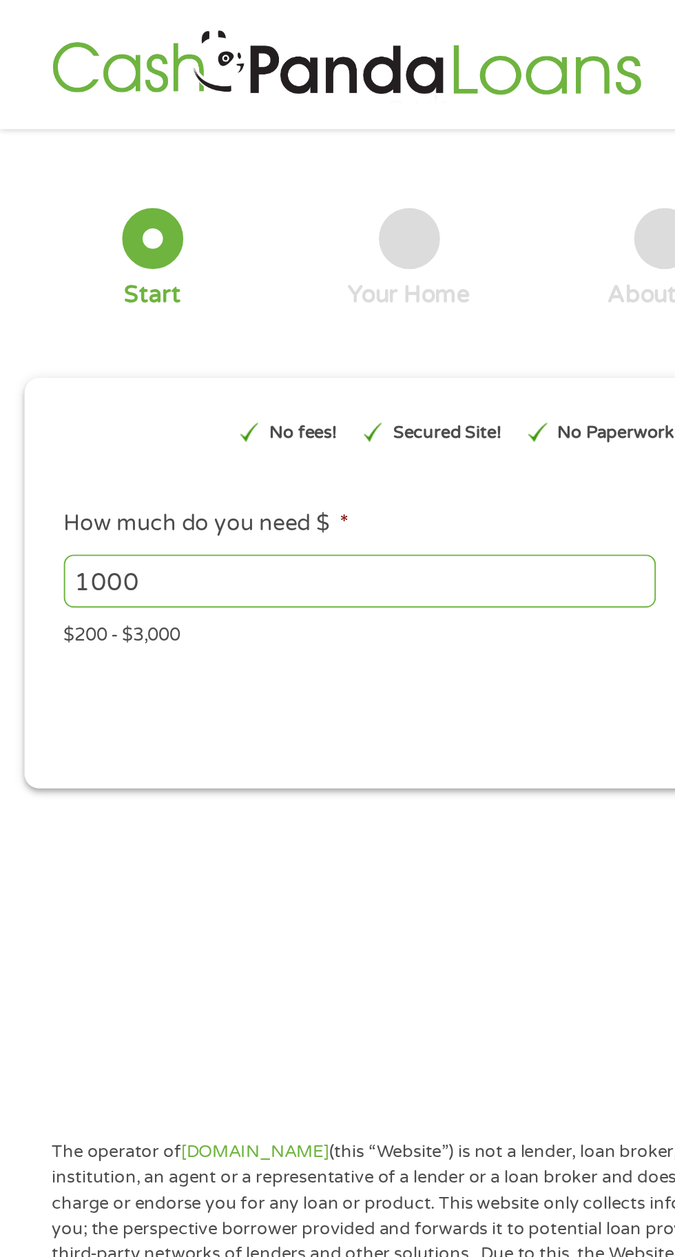
click at [70, 109] on div at bounding box center [77, 120] width 31 height 31
click at [99, 114] on div "1 Start" at bounding box center [77, 131] width 130 height 52
click at [93, 110] on div "1 Start" at bounding box center [77, 131] width 130 height 52
click at [105, 123] on div "1 Start" at bounding box center [77, 131] width 130 height 52
click at [81, 134] on div at bounding box center [77, 120] width 31 height 31
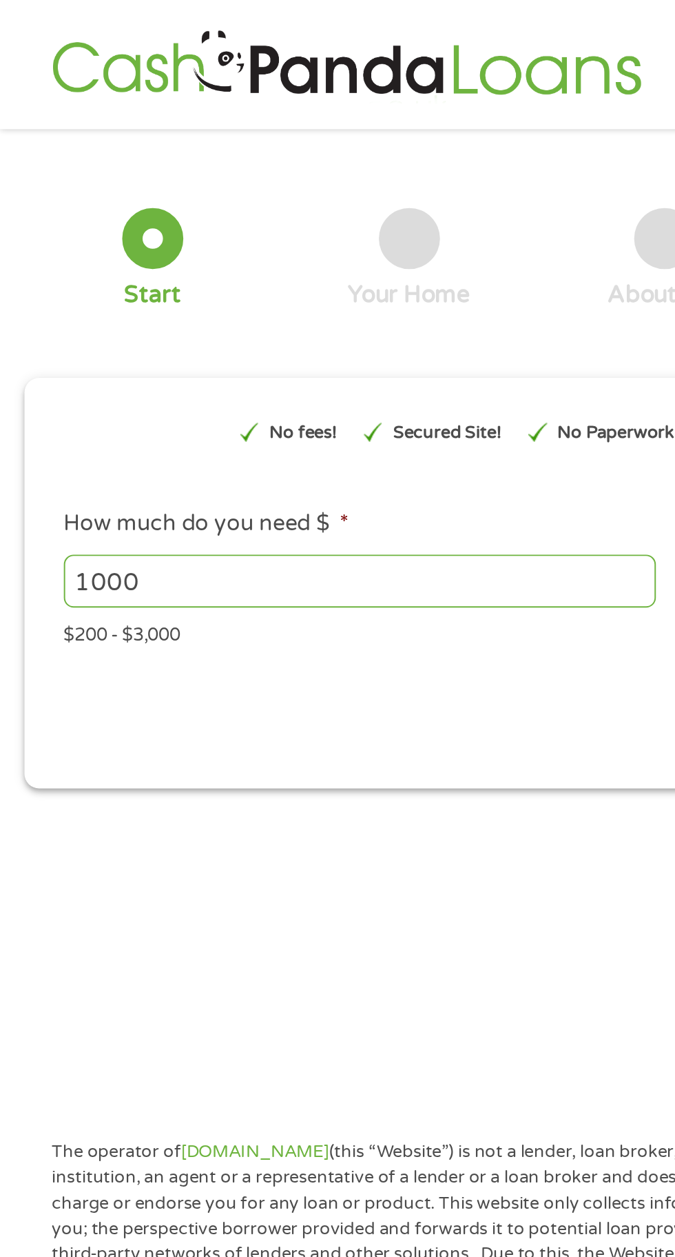
click at [126, 299] on input "1000" at bounding box center [182, 294] width 301 height 26
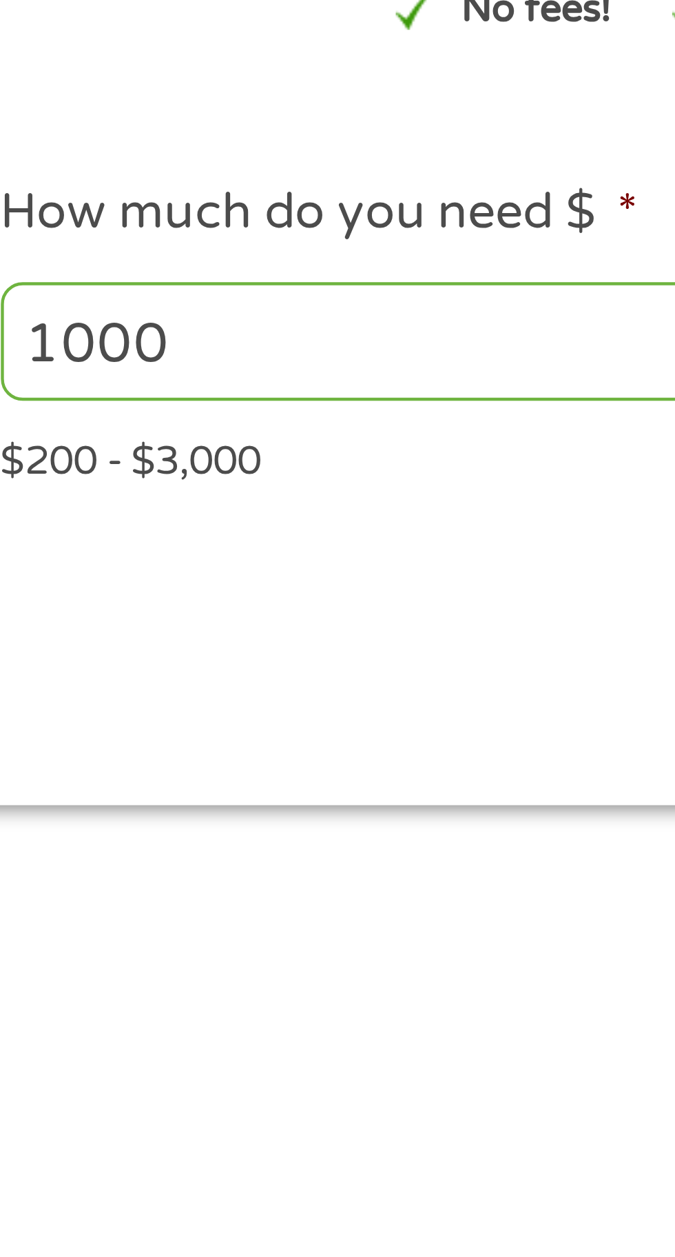
click at [43, 324] on div "$200 - $3,000" at bounding box center [337, 319] width 611 height 19
click at [49, 315] on div "$200 - $3,000" at bounding box center [337, 319] width 611 height 19
click at [76, 293] on input "1000" at bounding box center [182, 294] width 301 height 26
type input "1"
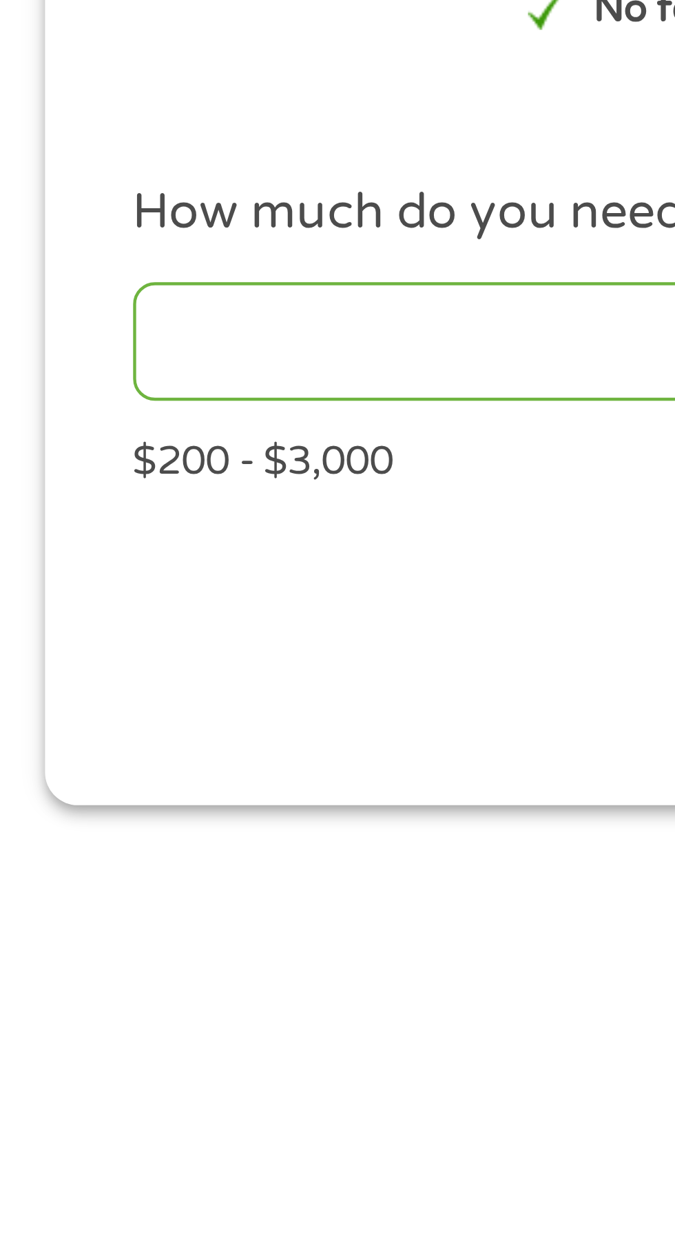
click at [40, 298] on input "How much do you need $ *" at bounding box center [182, 294] width 301 height 26
click at [32, 325] on div "$200 - $3,000" at bounding box center [337, 319] width 611 height 19
click at [53, 317] on div "$200 - $3,000" at bounding box center [337, 319] width 611 height 19
click at [37, 329] on div "$200 - $3,000" at bounding box center [337, 319] width 611 height 19
click at [40, 325] on div "$200 - $3,000" at bounding box center [337, 319] width 611 height 19
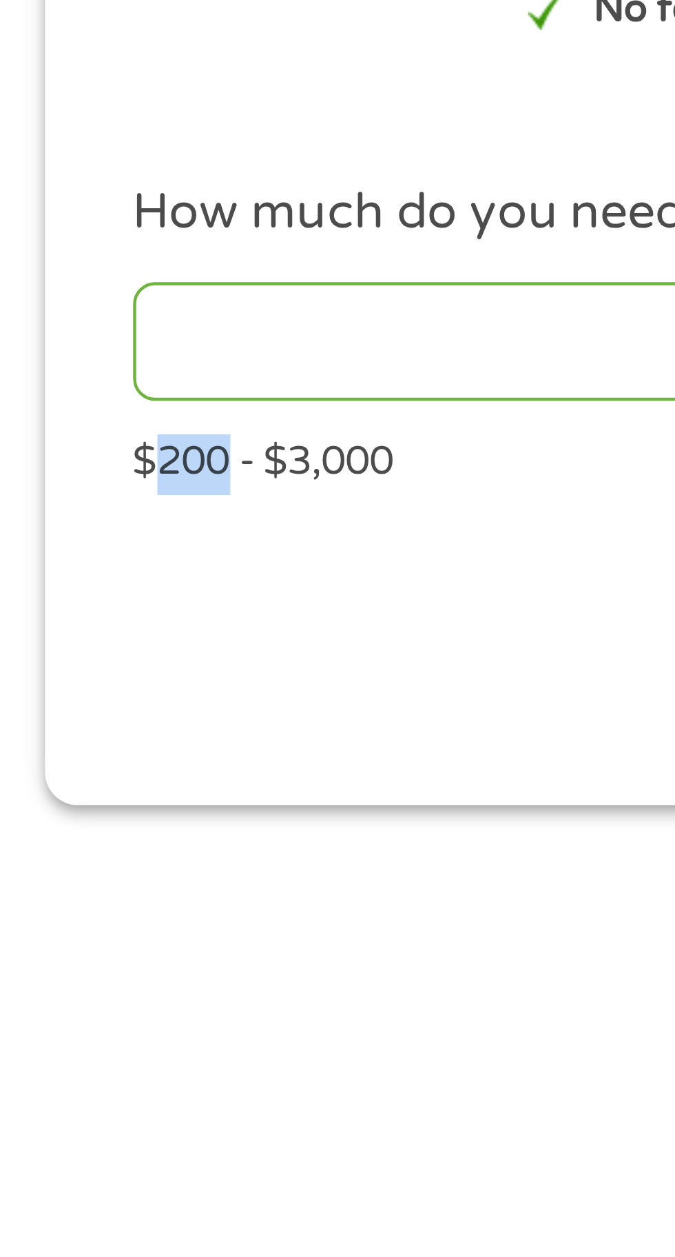
click at [52, 321] on div "$200 - $3,000" at bounding box center [337, 319] width 611 height 19
click at [58, 307] on input "How much do you need $ *" at bounding box center [182, 294] width 301 height 26
type input "35.8"
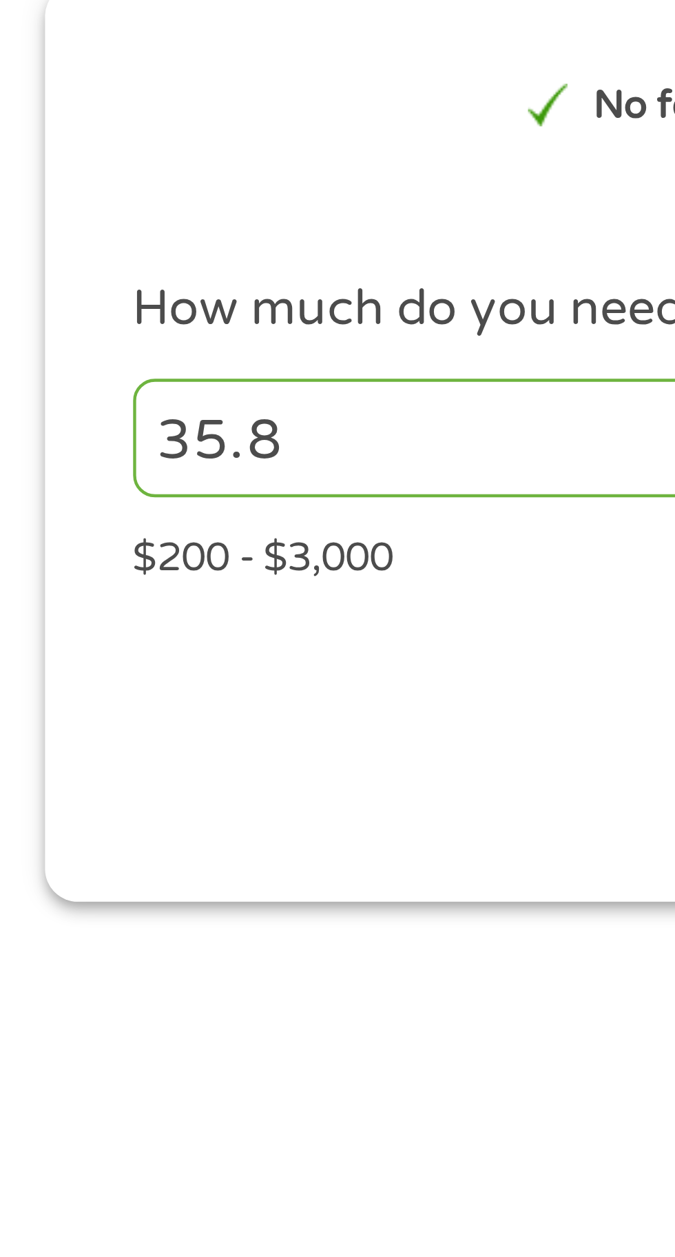
click at [78, 292] on input "35.8" at bounding box center [182, 294] width 301 height 26
type input "3"
click at [39, 322] on div "$200 - $3,000" at bounding box center [337, 319] width 611 height 19
click at [36, 329] on div "$200 - $3,000" at bounding box center [337, 319] width 611 height 19
click at [33, 326] on div "$200 - $3,000" at bounding box center [337, 319] width 611 height 19
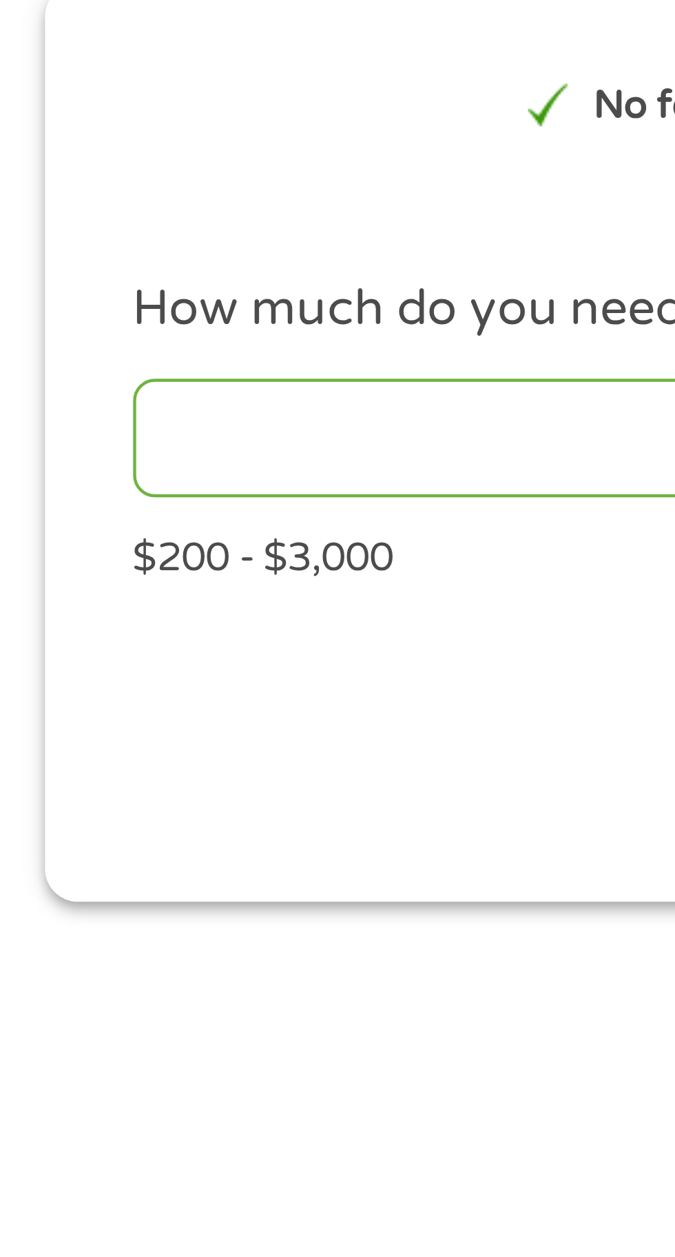
click at [51, 321] on div "$200 - $3,000" at bounding box center [337, 319] width 611 height 19
click at [39, 319] on div "$200 - $3,000" at bounding box center [337, 319] width 611 height 19
click at [128, 295] on input "How much do you need $ *" at bounding box center [182, 294] width 301 height 26
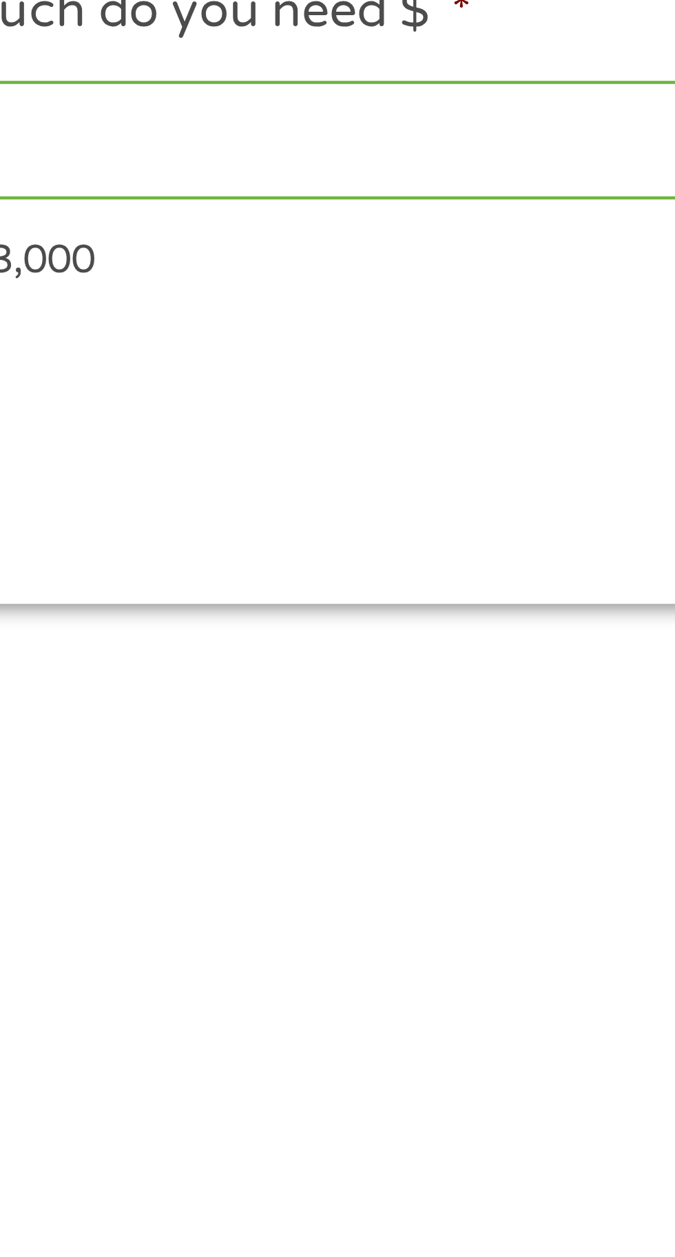
type input "200"
click at [183, 344] on div "Next" at bounding box center [337, 359] width 631 height 43
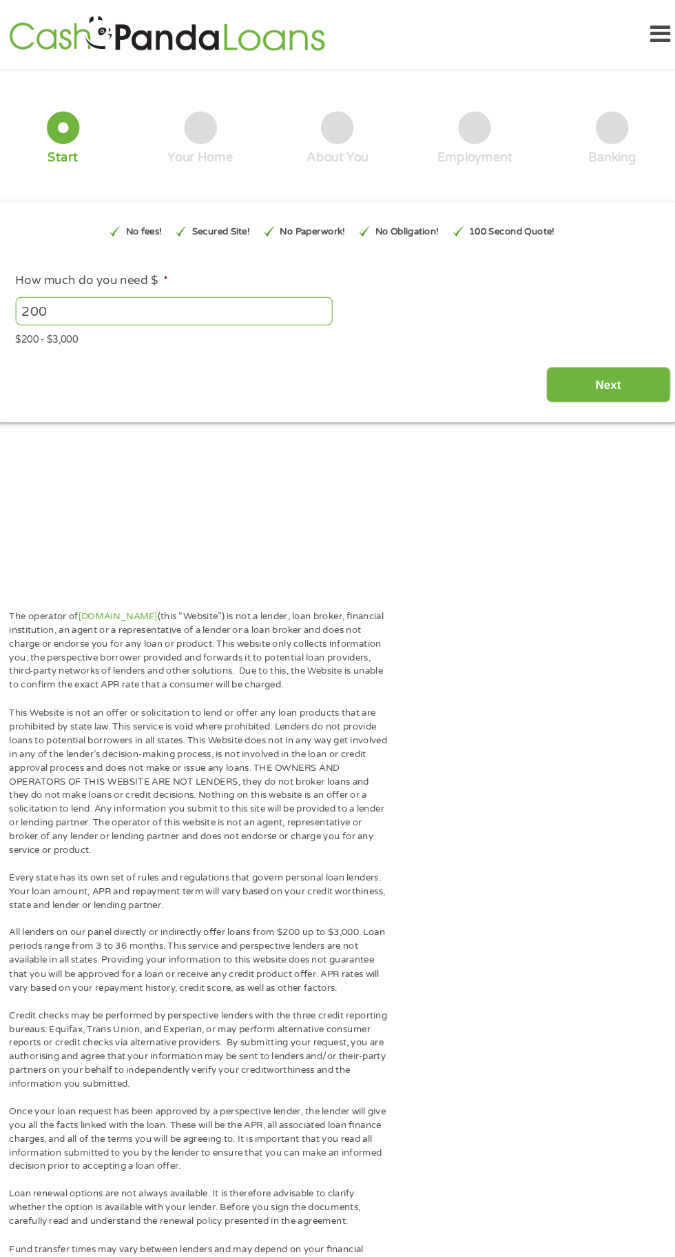
click at [593, 365] on input "Next" at bounding box center [595, 364] width 118 height 34
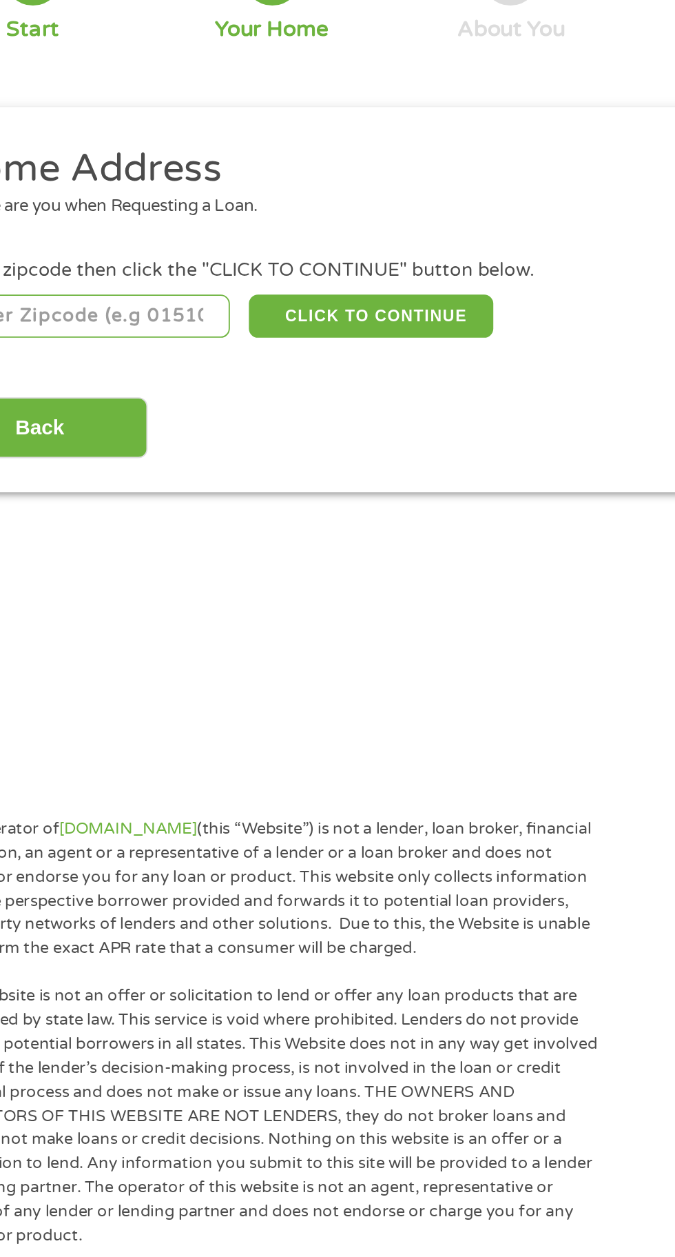
scroll to position [5, 0]
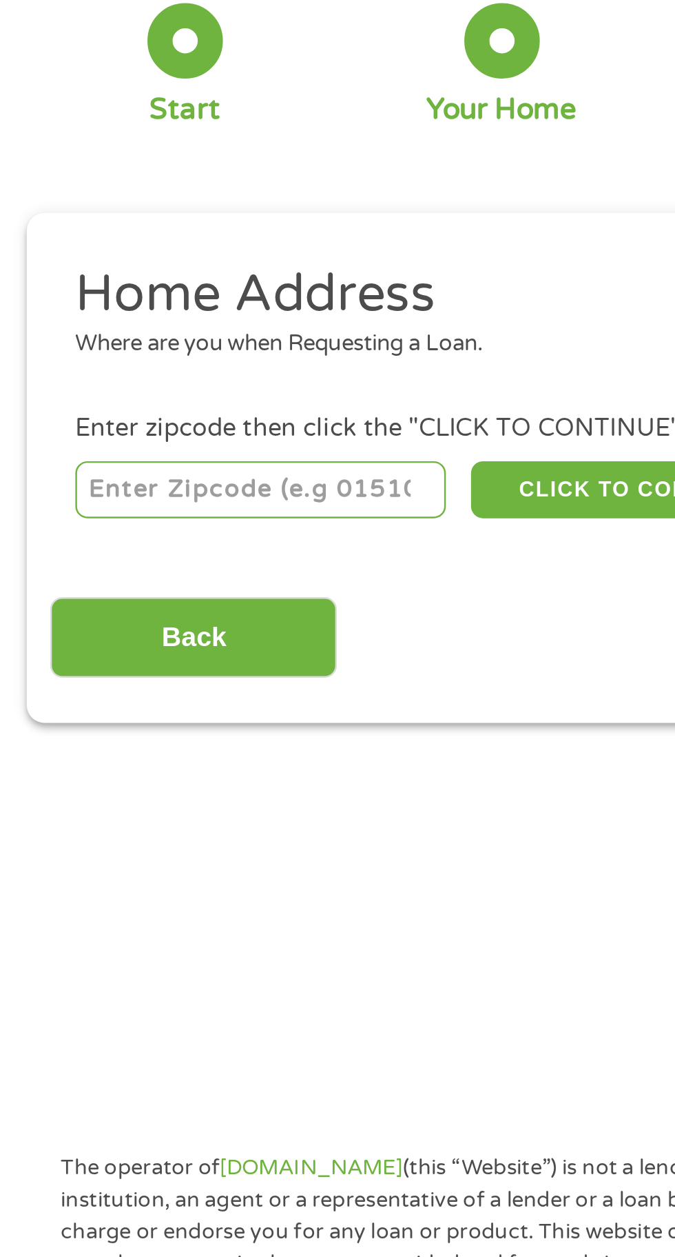
click at [117, 298] on input "number" at bounding box center [108, 300] width 153 height 23
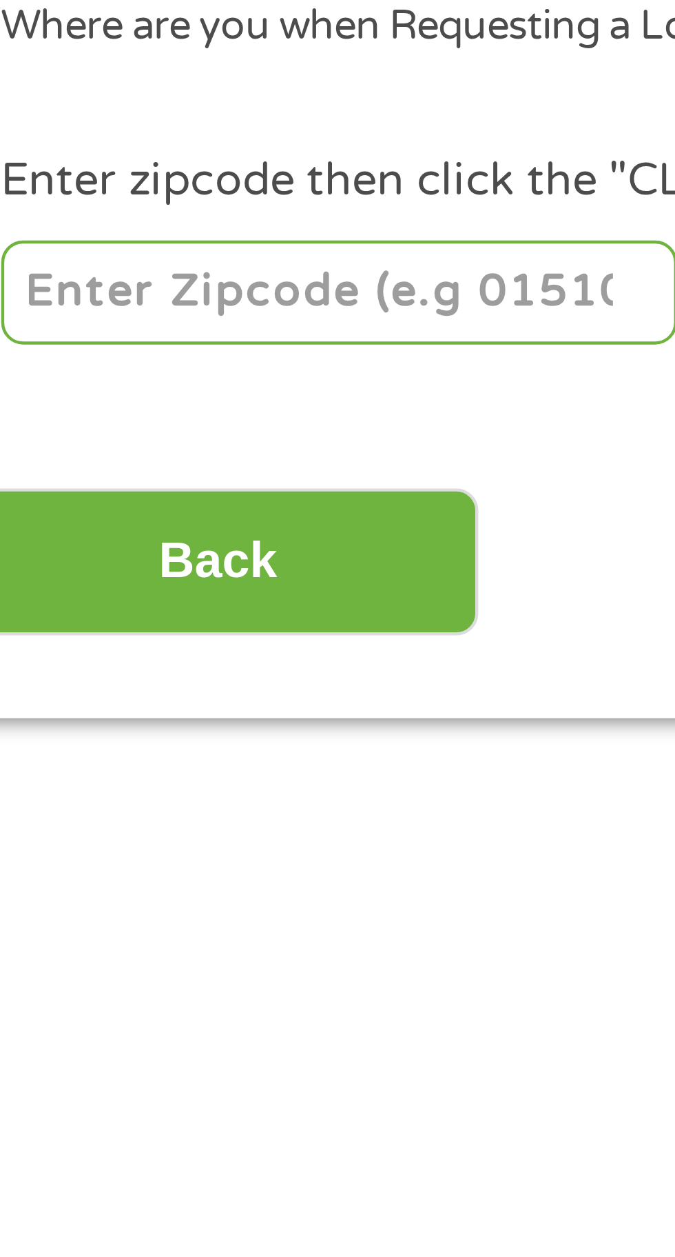
type input "74106"
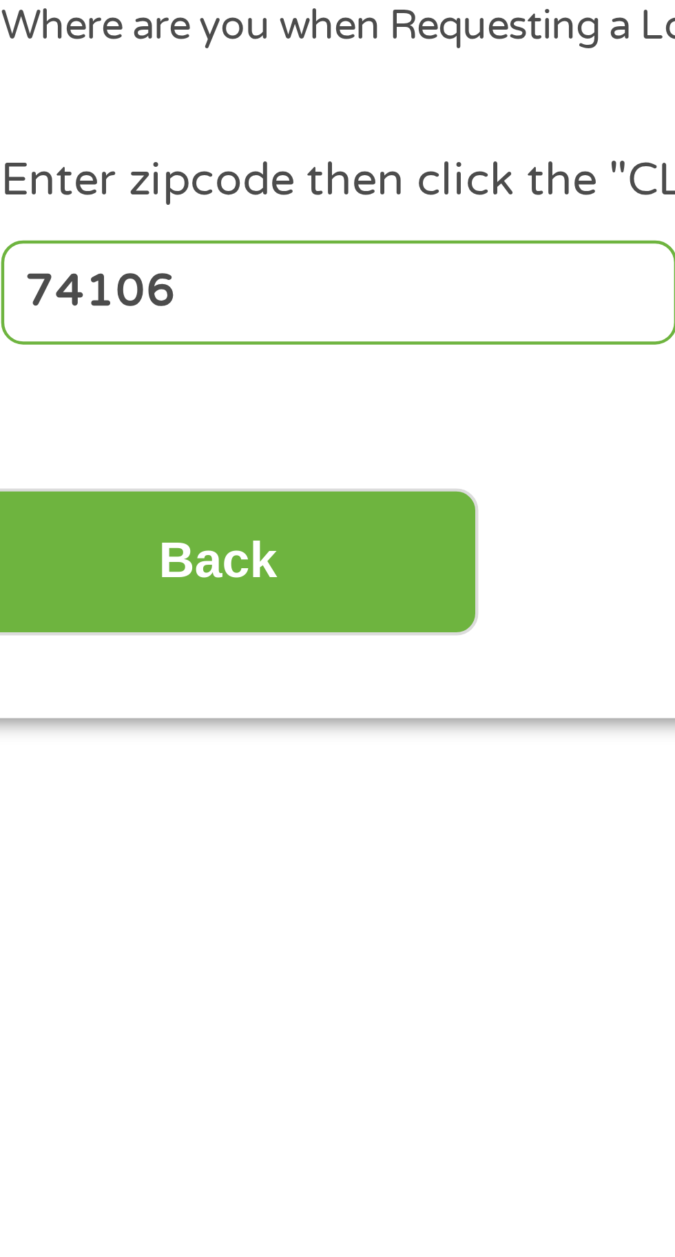
click at [153, 299] on input "74106" at bounding box center [108, 300] width 153 height 23
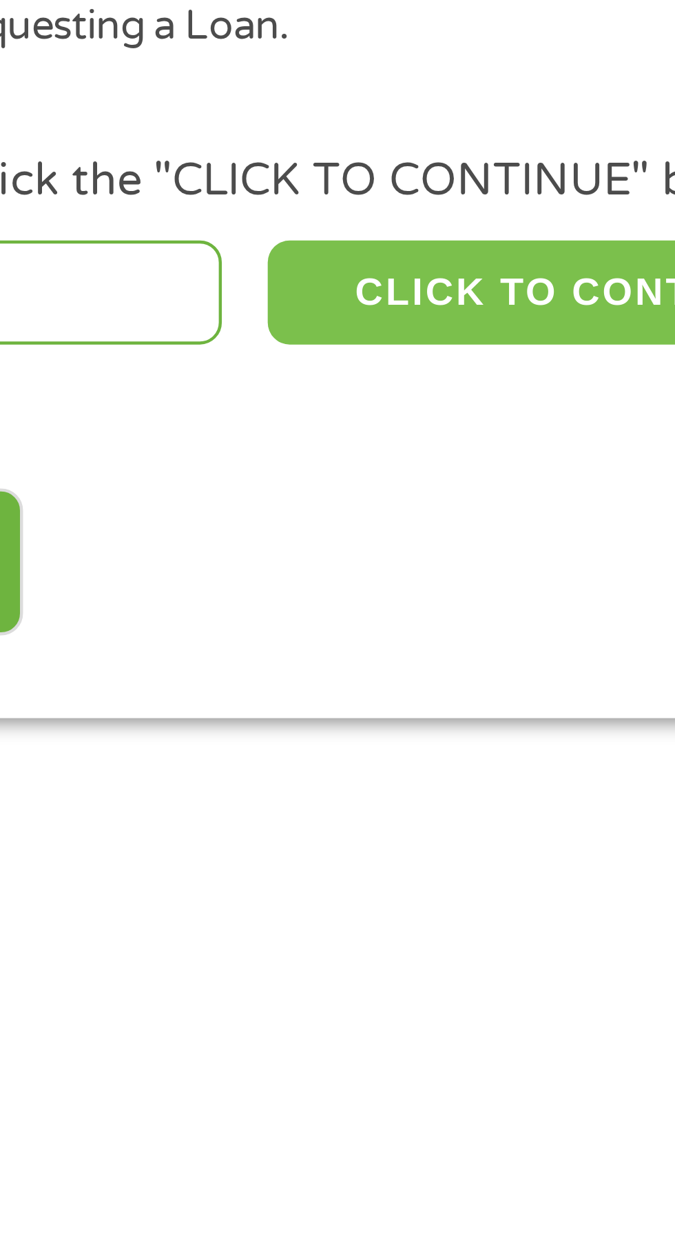
click at [265, 297] on button "CLICK TO CONTINUE" at bounding box center [261, 300] width 133 height 23
type input "74106"
type input "Tulsa"
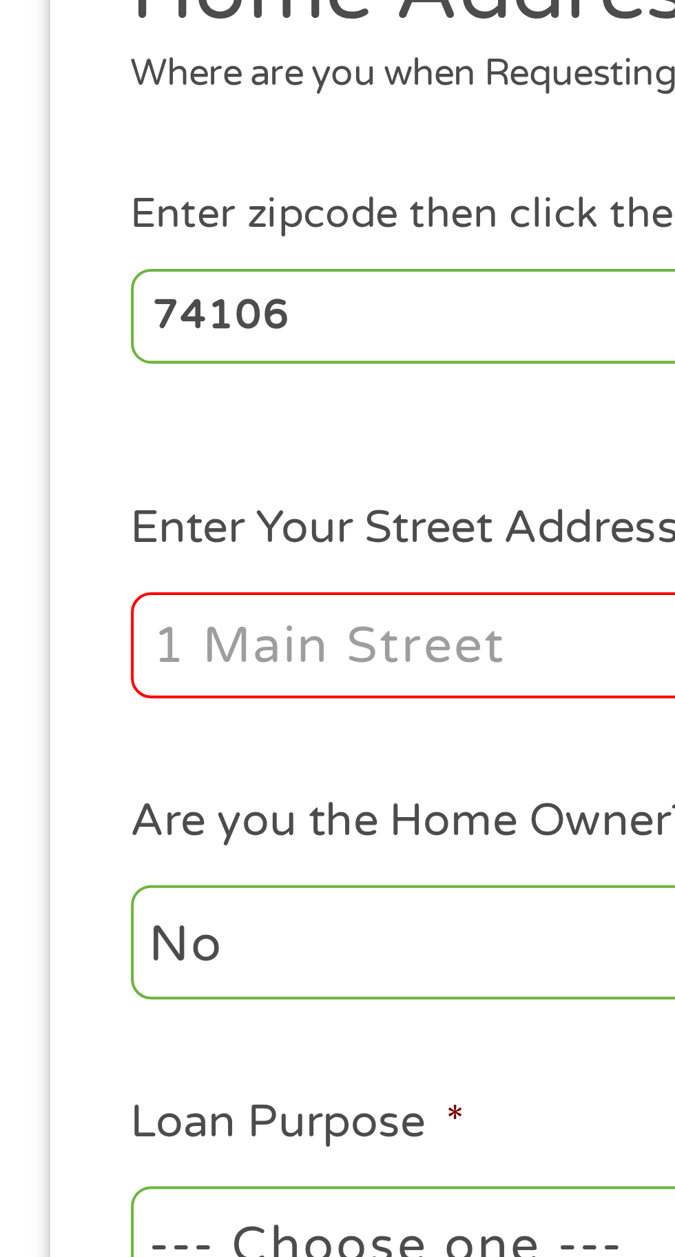
click at [102, 387] on input "Enter Your Street Address *" at bounding box center [180, 382] width 296 height 26
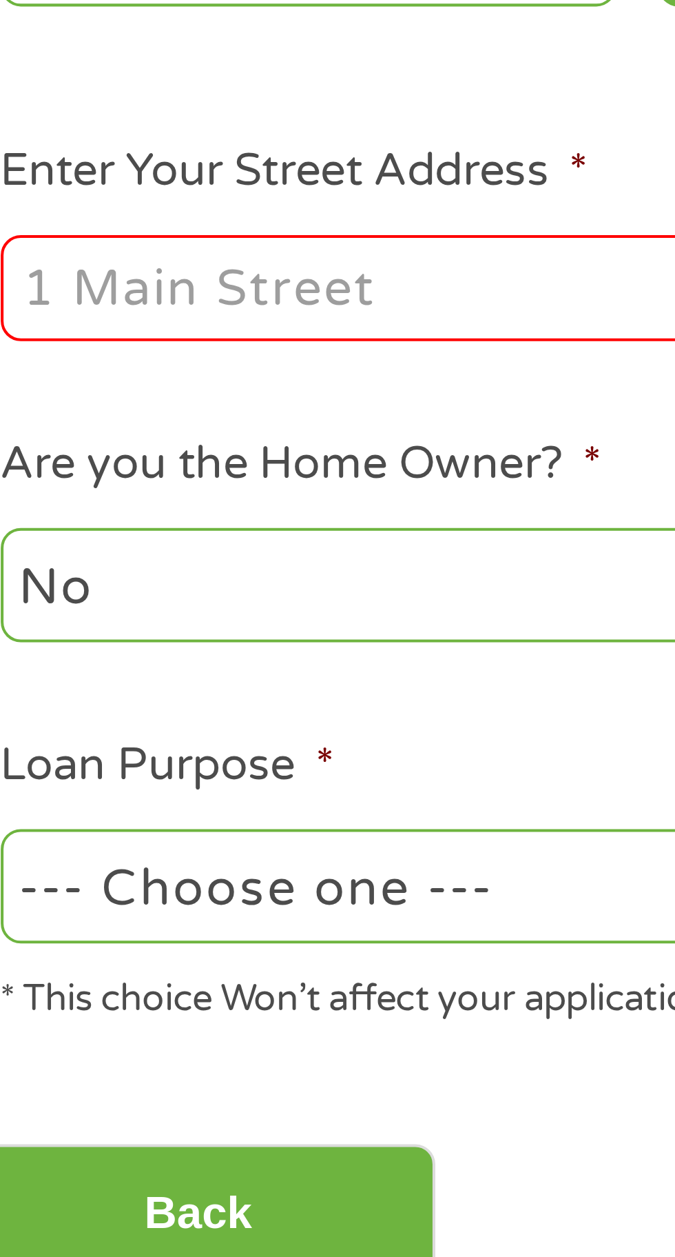
type input "627 E Newton Pl 77 #7"
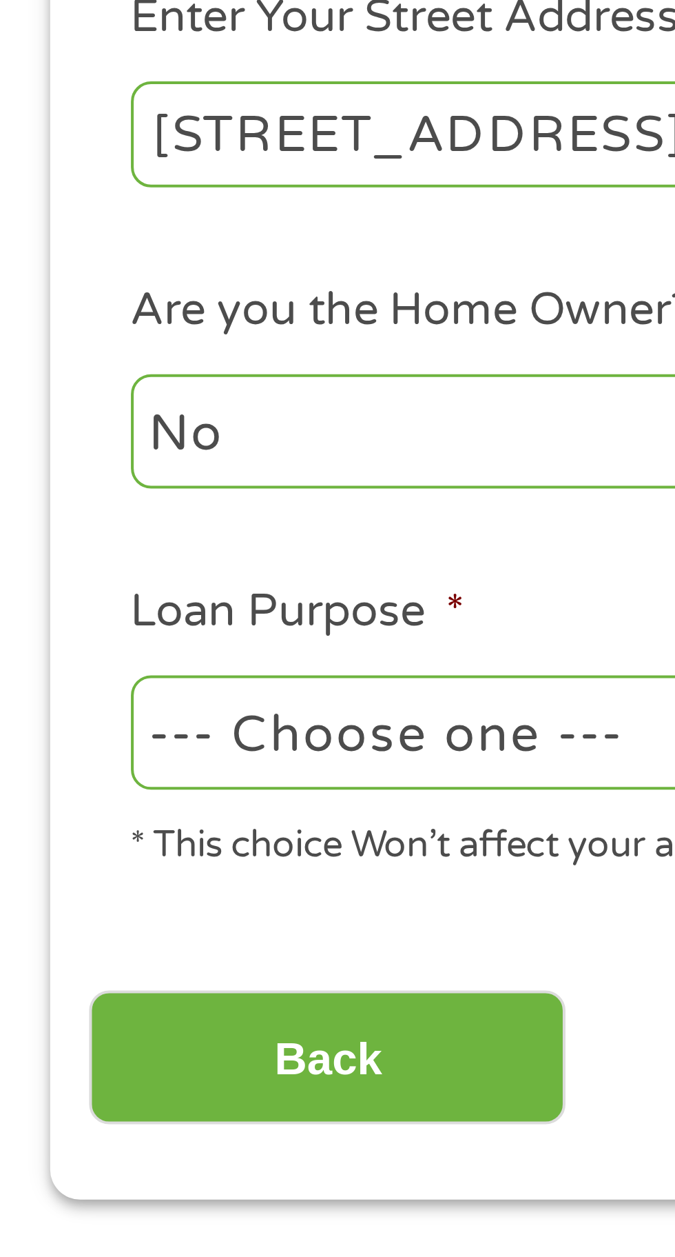
click at [114, 528] on select "--- Choose one --- Pay Bills Debt Consolidation Home Improvement Major Purchase…" at bounding box center [180, 530] width 296 height 28
select select "paybills"
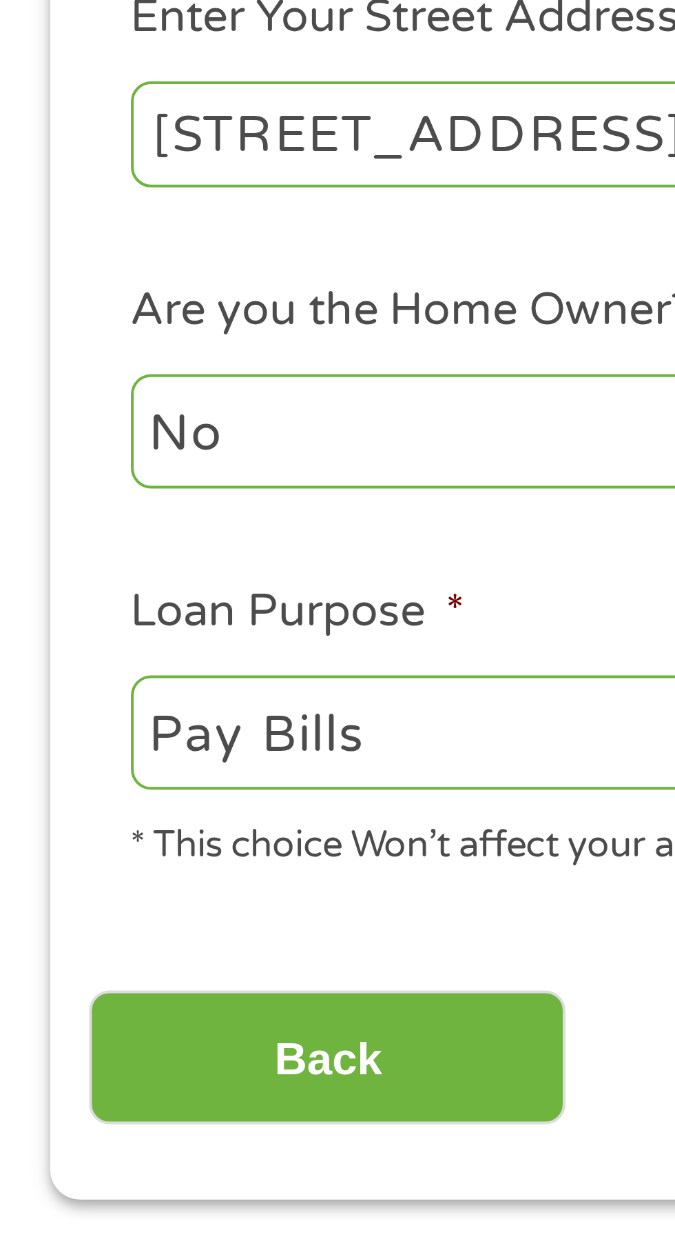
click at [32, 518] on select "--- Choose one --- Pay Bills Debt Consolidation Home Improvement Major Purchase…" at bounding box center [180, 530] width 296 height 28
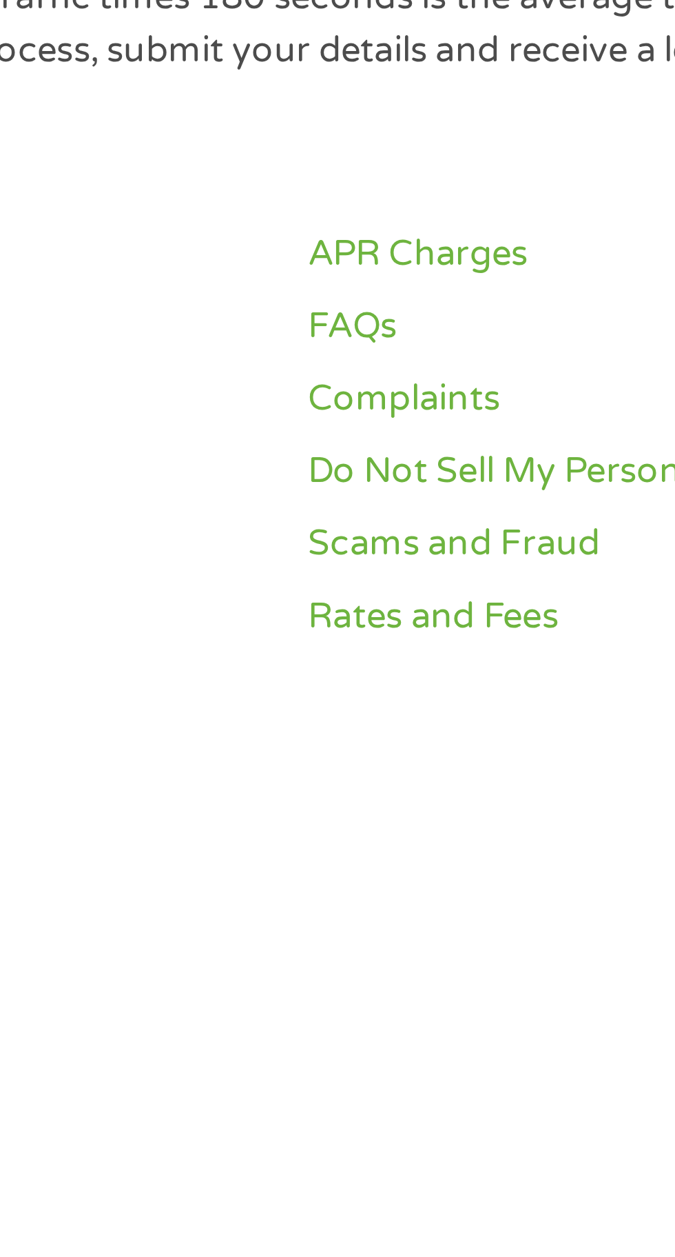
scroll to position [639, 0]
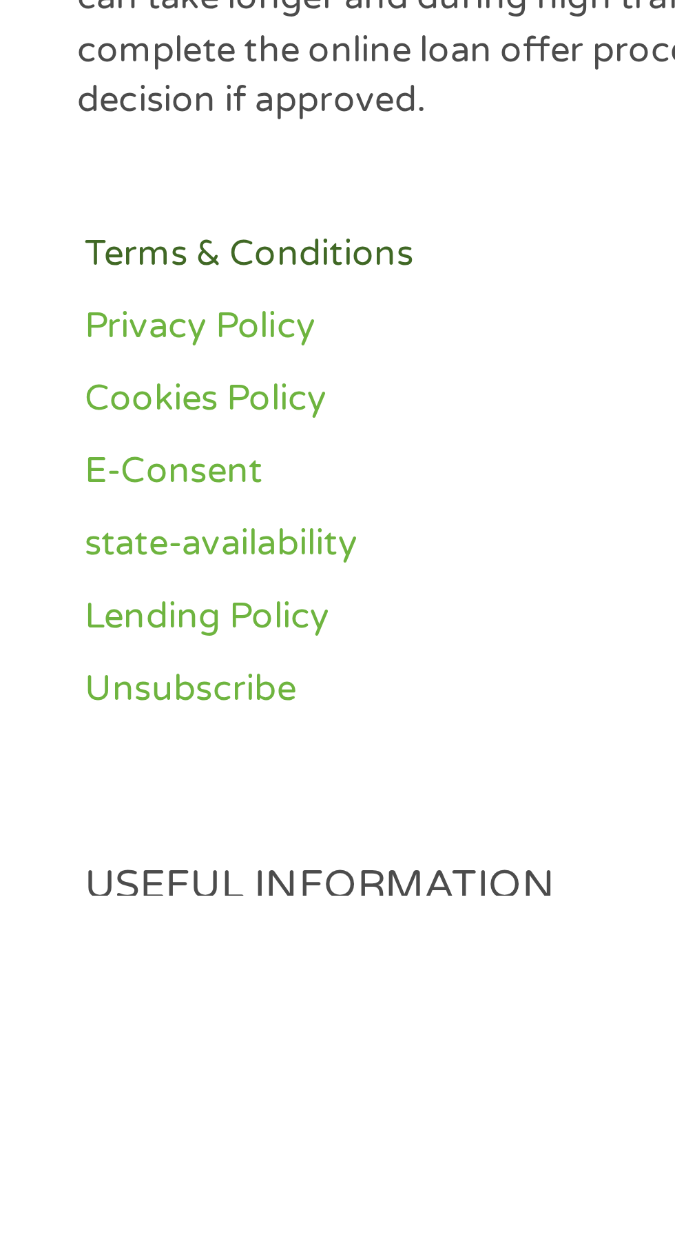
click at [110, 1096] on link "Terms & Conditions" at bounding box center [125, 1098] width 195 height 13
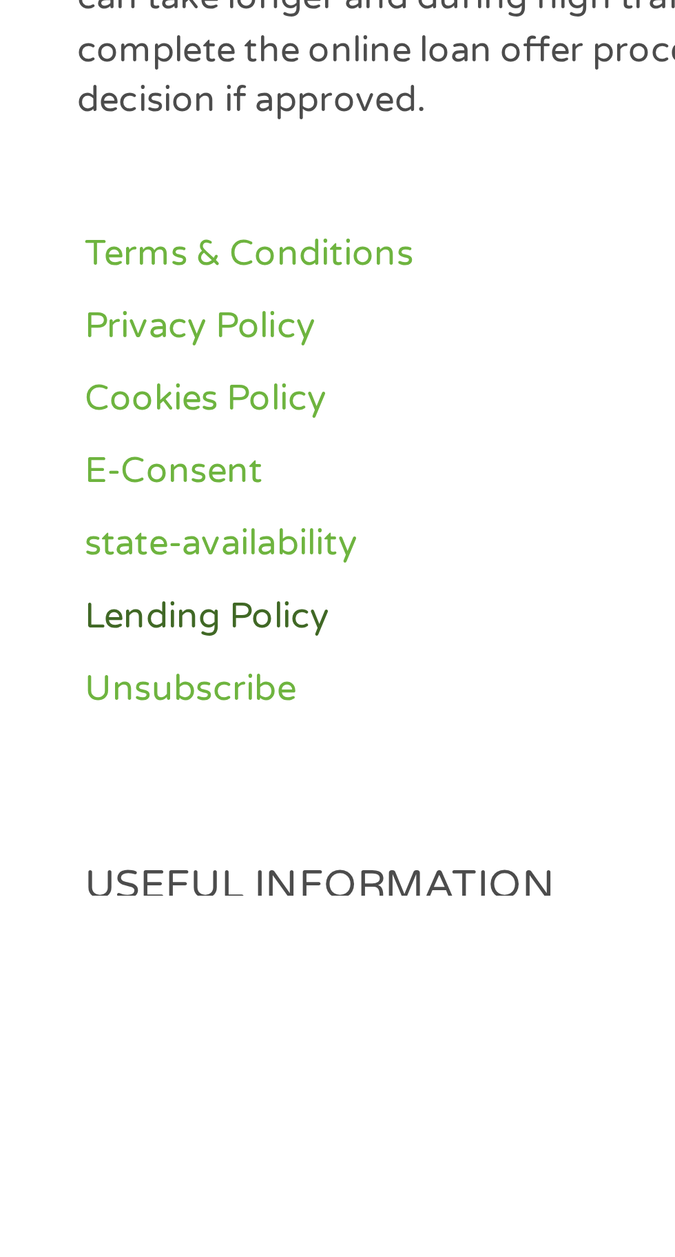
click at [57, 1191] on link "Lending Policy" at bounding box center [125, 1187] width 195 height 13
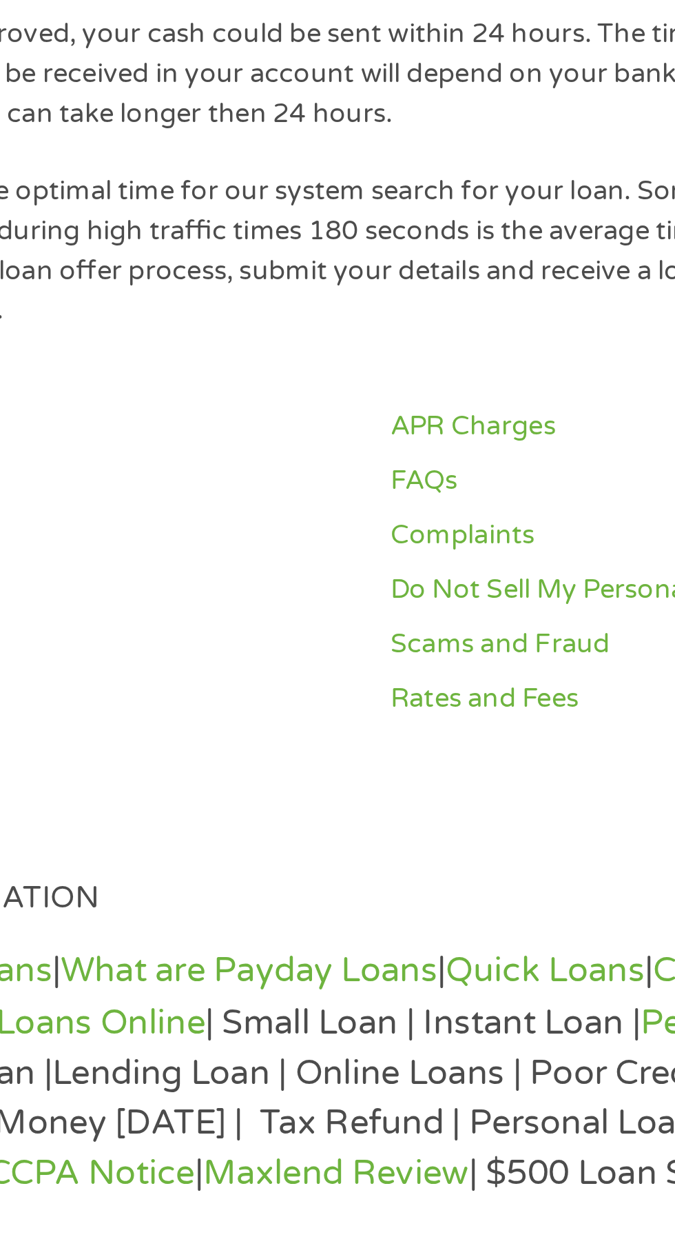
scroll to position [975, 0]
click at [179, 1188] on link "Cash Loans Online" at bounding box center [130, 1190] width 98 height 14
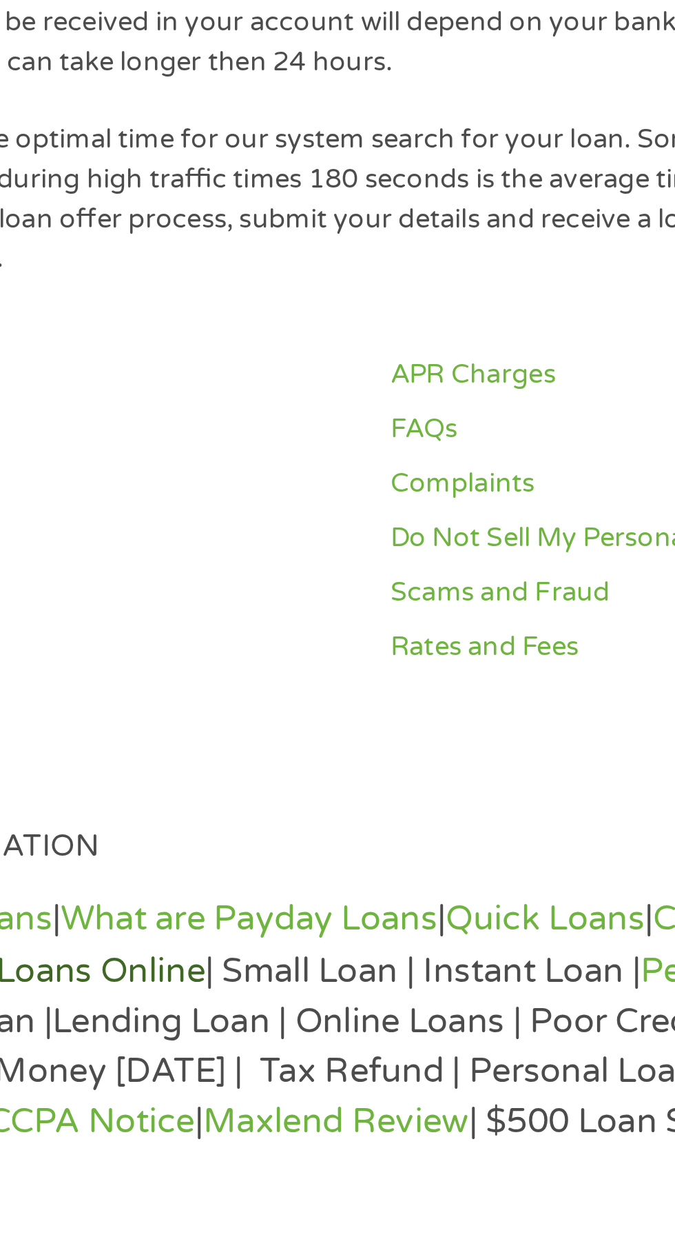
scroll to position [1055, 0]
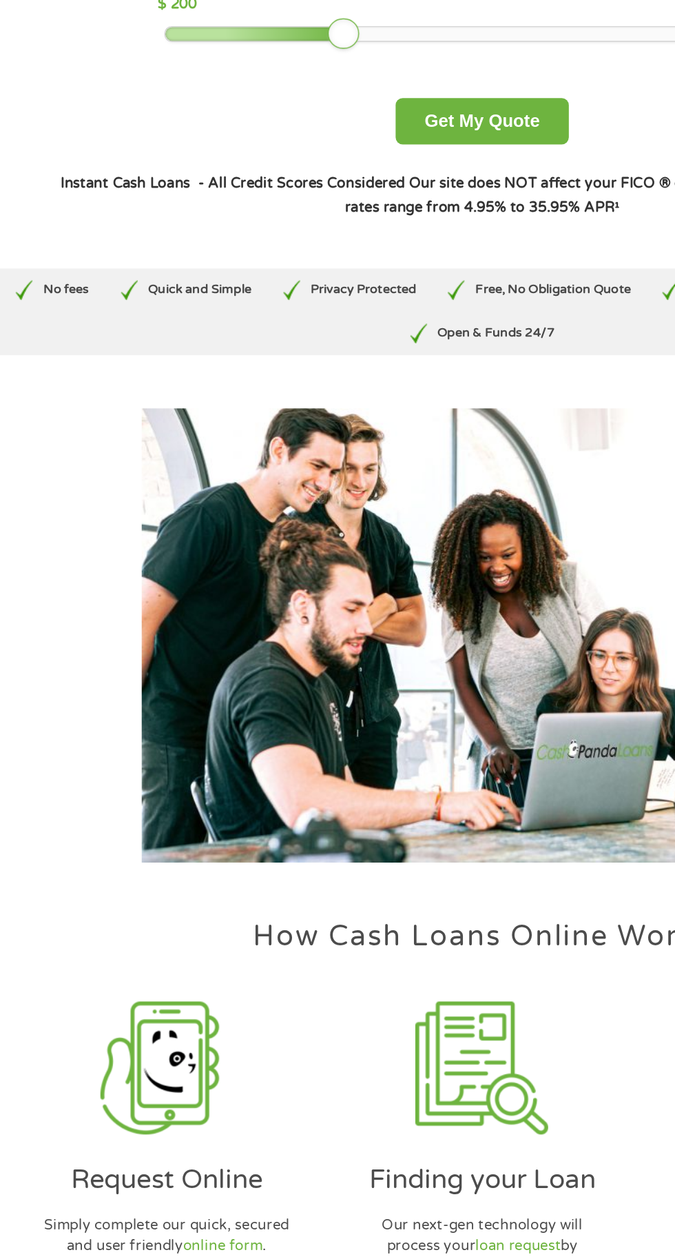
scroll to position [63, 0]
click at [321, 873] on img at bounding box center [337, 884] width 93 height 93
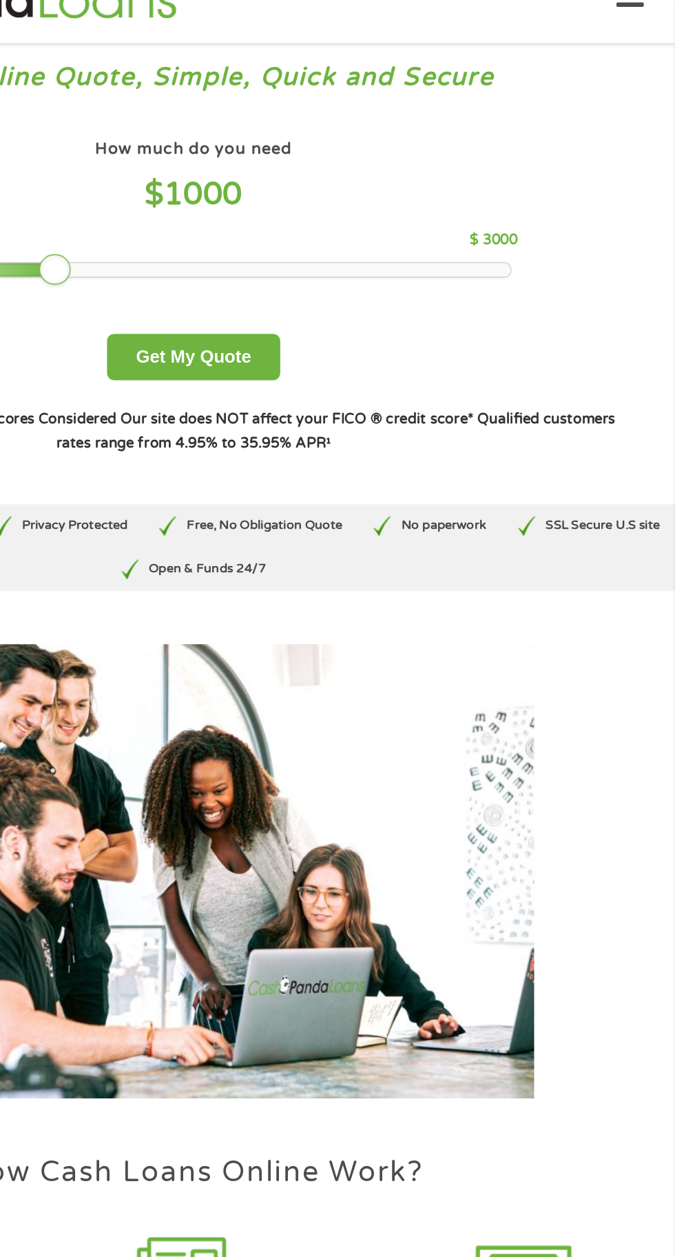
scroll to position [0, 0]
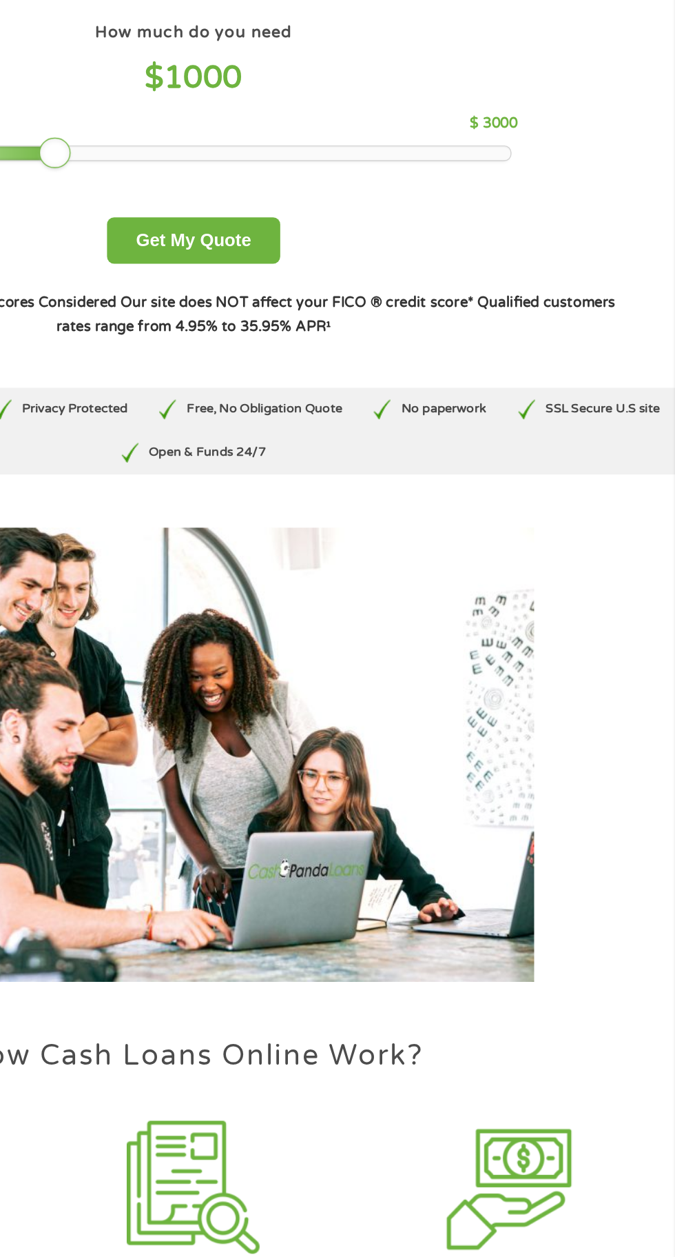
click at [566, 968] on img at bounding box center [558, 947] width 93 height 93
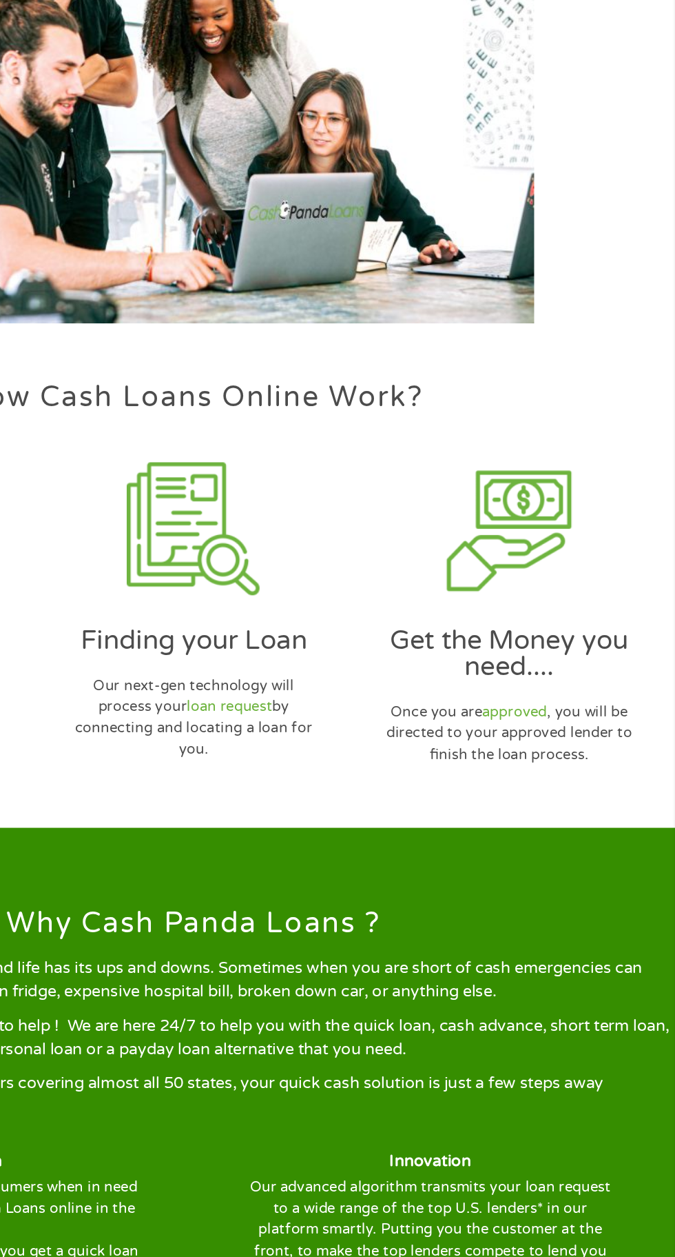
scroll to position [382, 0]
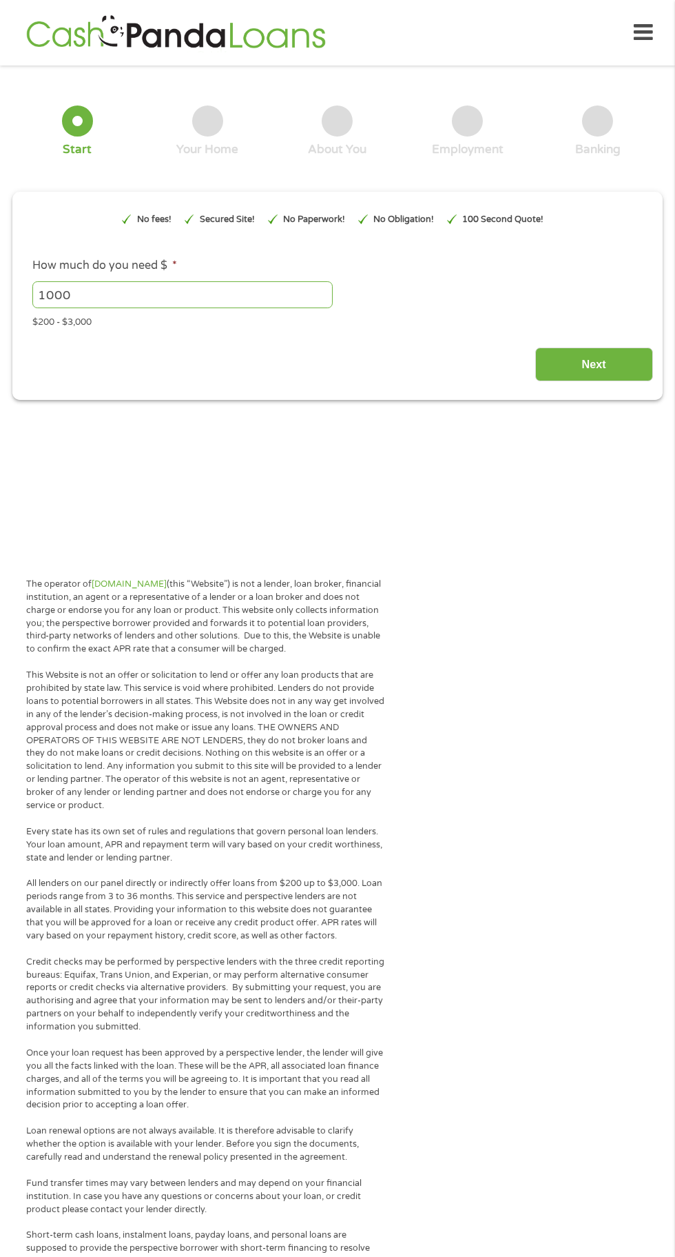
type input "CjwKCAjwlOrFBhBaEiwAw4bYDTBHfy2C0ru397Z-CYvNA9eJ9JTxJNxjfh5aXvbhvHJxALPye9-Sexo…"
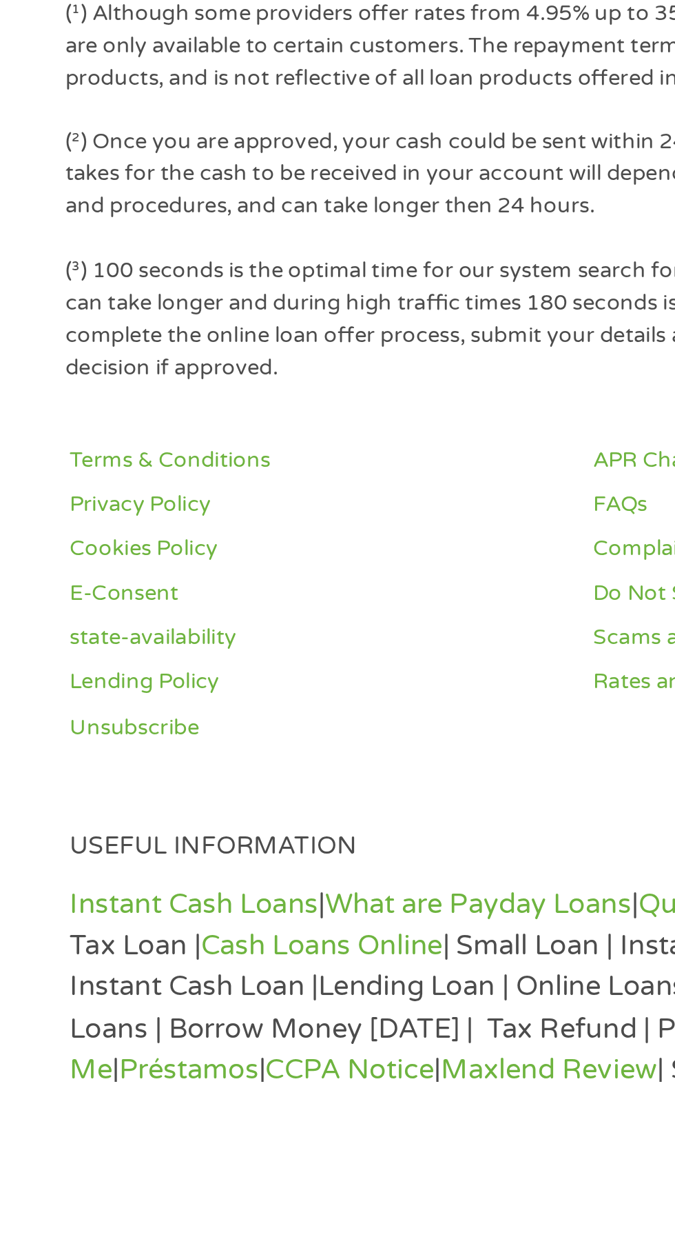
scroll to position [604, 0]
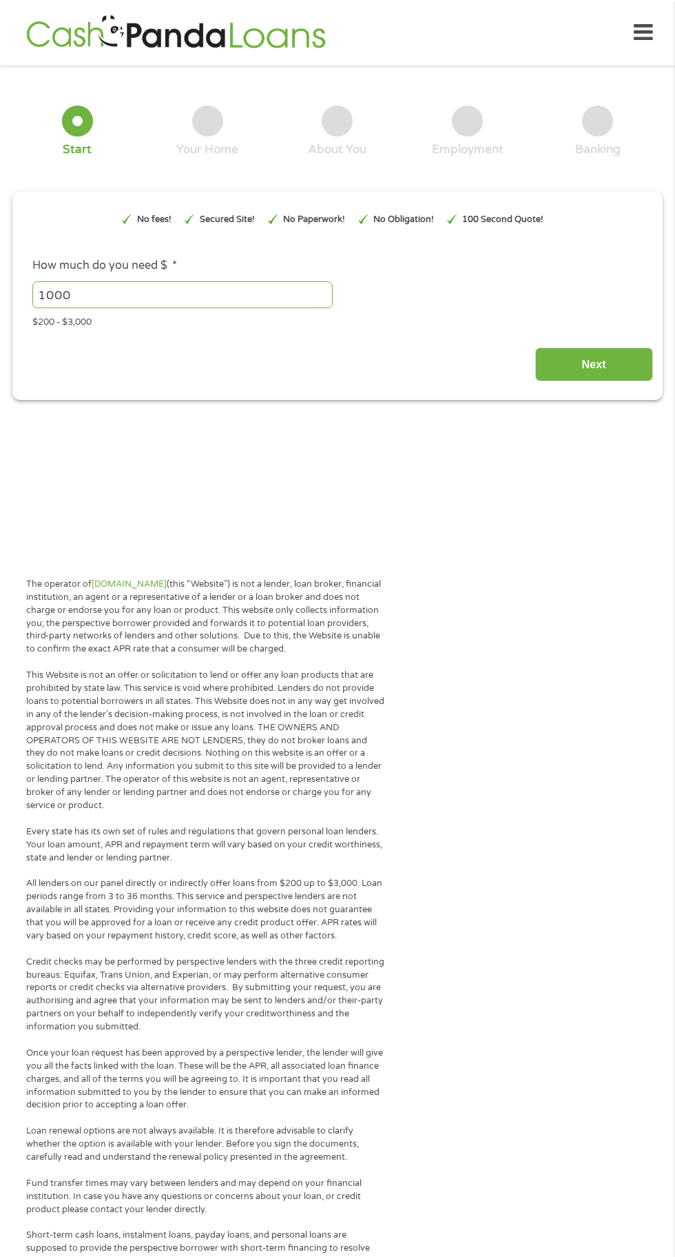
type input "CjwKCAjwlOrFBhBaEiwAw4bYDTBHfy2C0ru397Z-CYvNA9eJ9JTxJNxjfh5aXvbhvHJxALPye9-Sexo…"
click at [575, 358] on input "Next" at bounding box center [595, 364] width 118 height 34
